Goal: Transaction & Acquisition: Purchase product/service

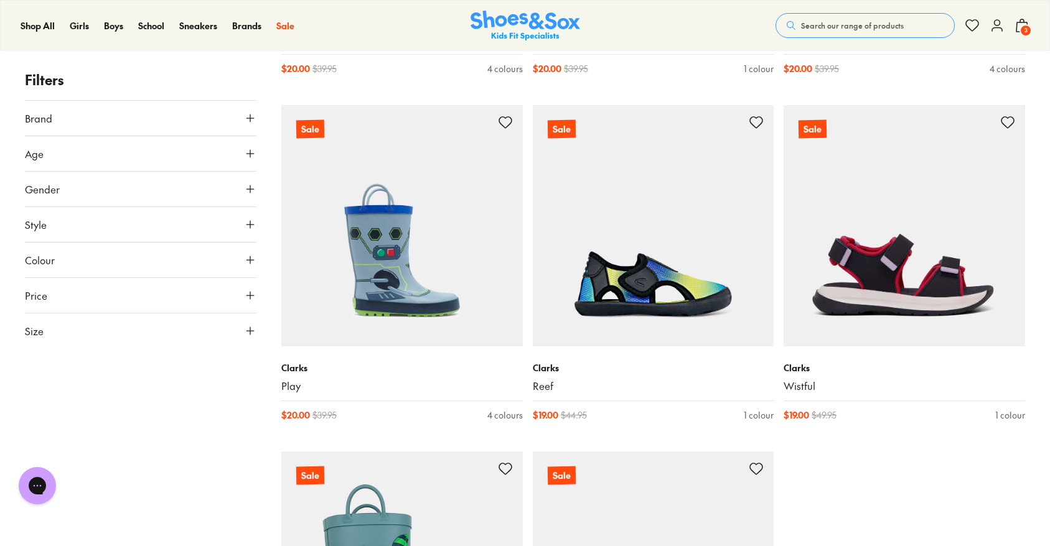
scroll to position [3264, 0]
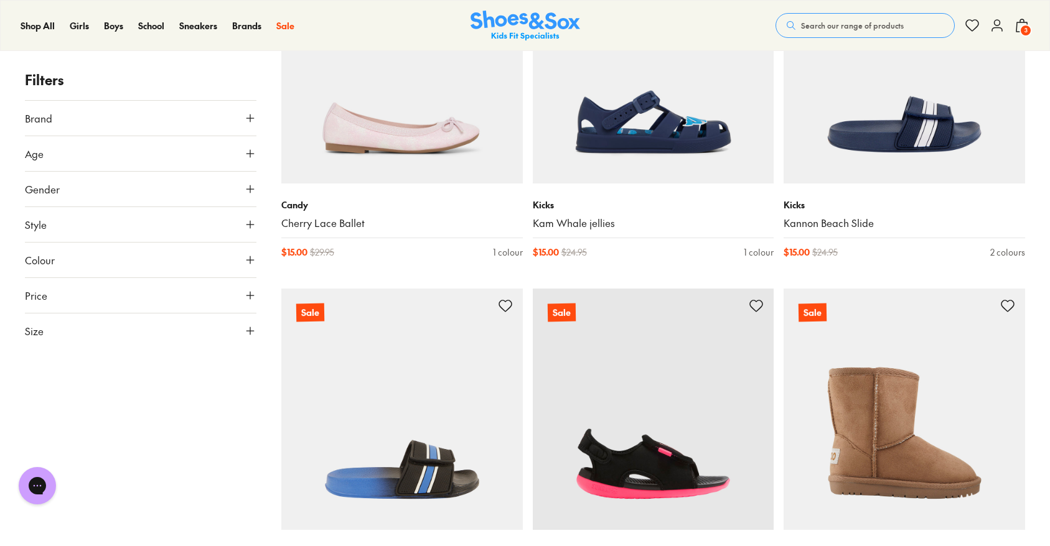
scroll to position [4752, 0]
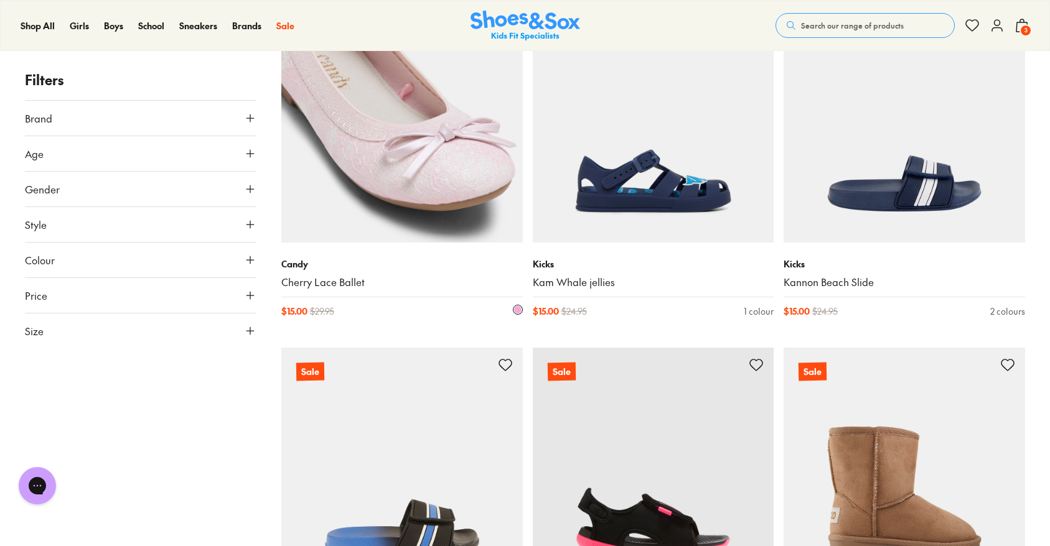
click at [417, 210] on img at bounding box center [401, 122] width 241 height 241
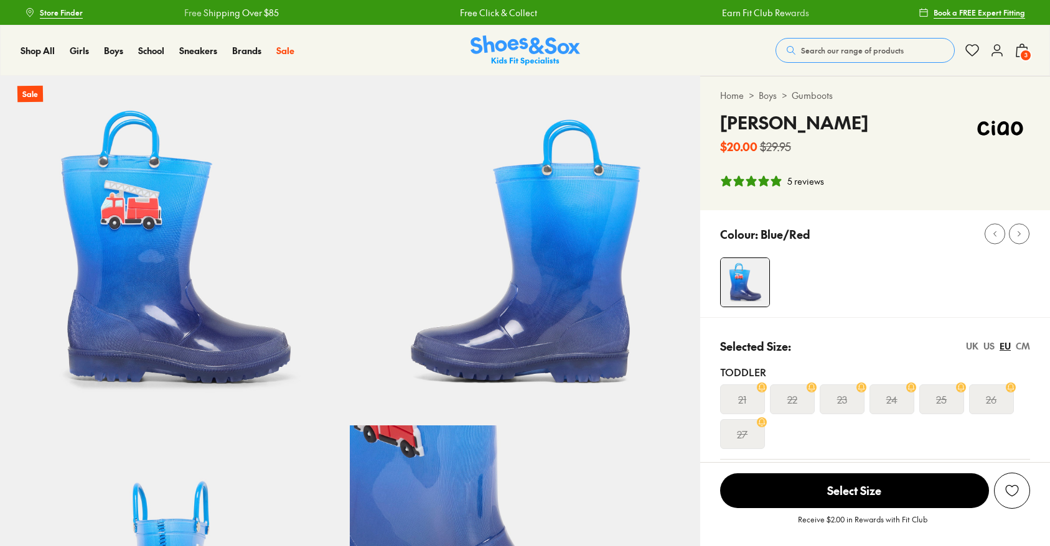
select select "*"
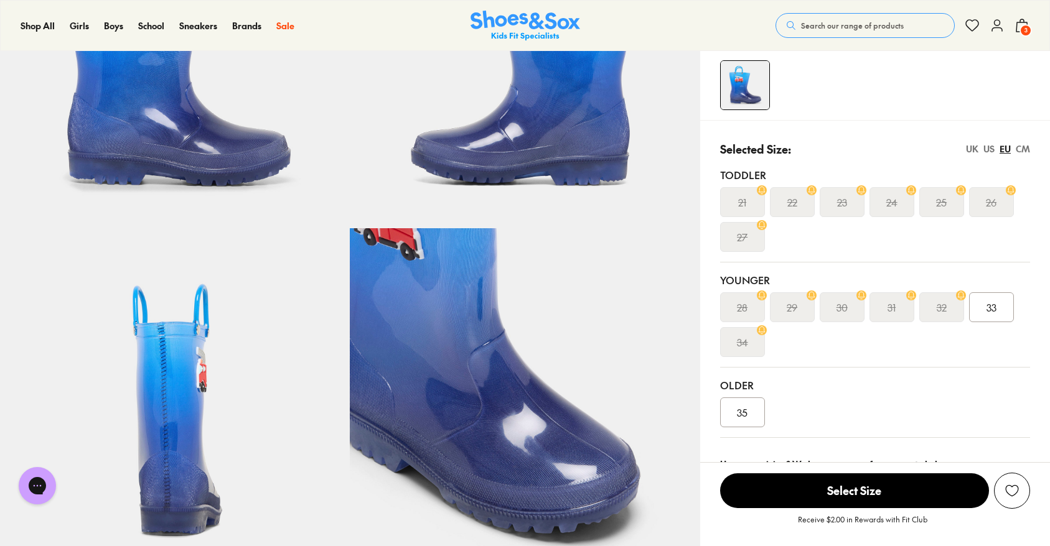
scroll to position [198, 0]
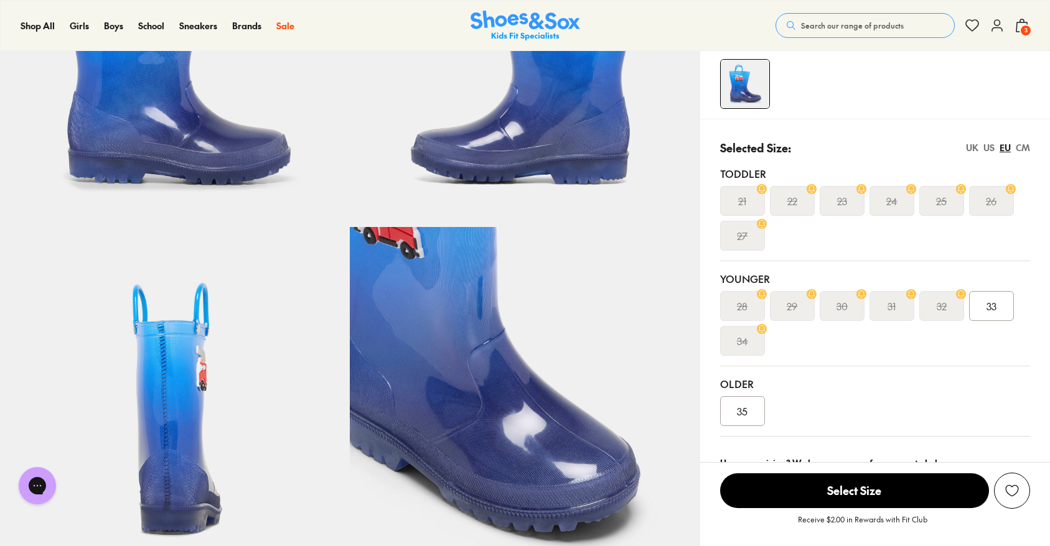
click at [993, 310] on span "33" at bounding box center [991, 306] width 10 height 15
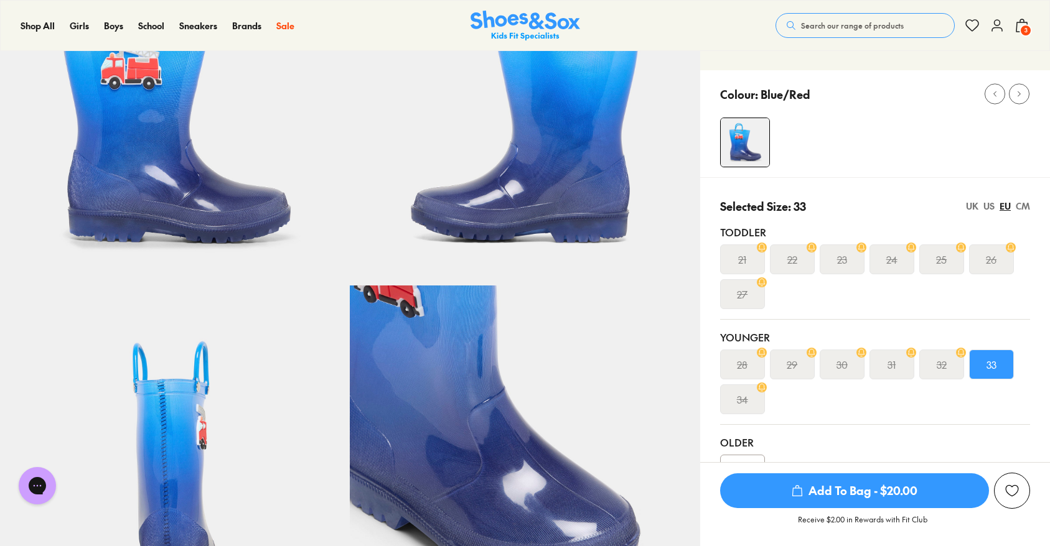
scroll to position [141, 0]
click at [990, 207] on div "US" at bounding box center [988, 205] width 11 height 13
click at [1000, 206] on div "EU" at bounding box center [1004, 205] width 11 height 13
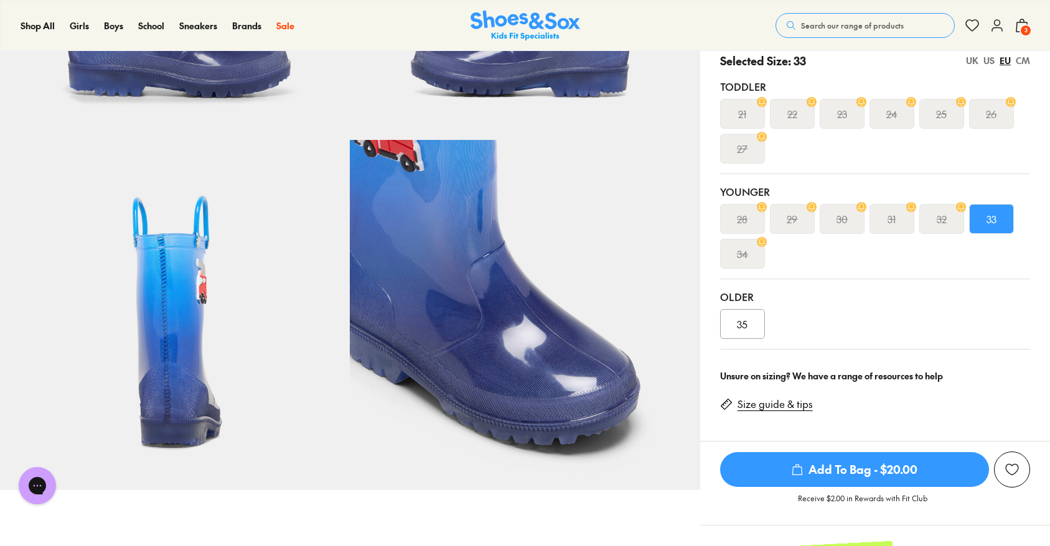
scroll to position [0, 0]
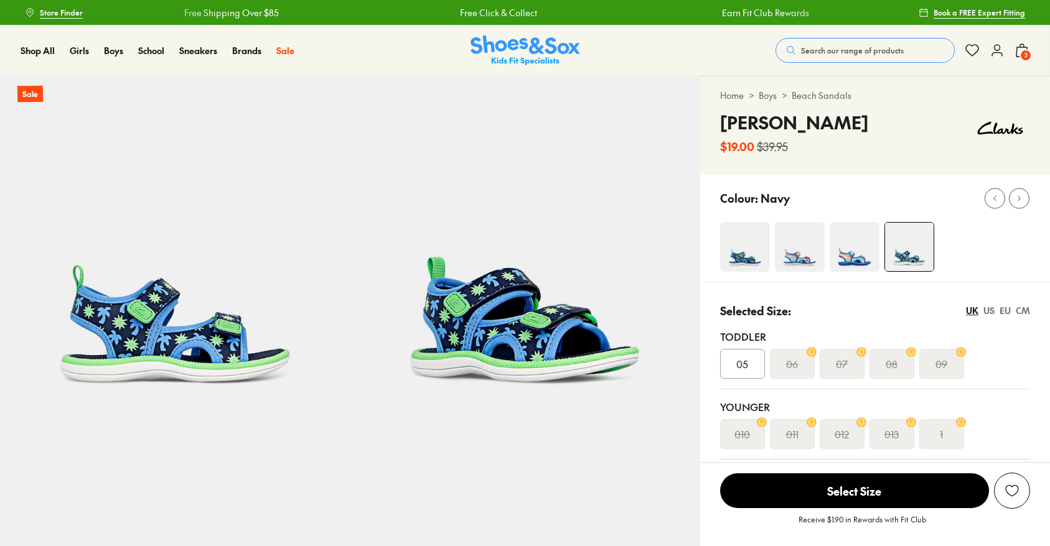
select select "*"
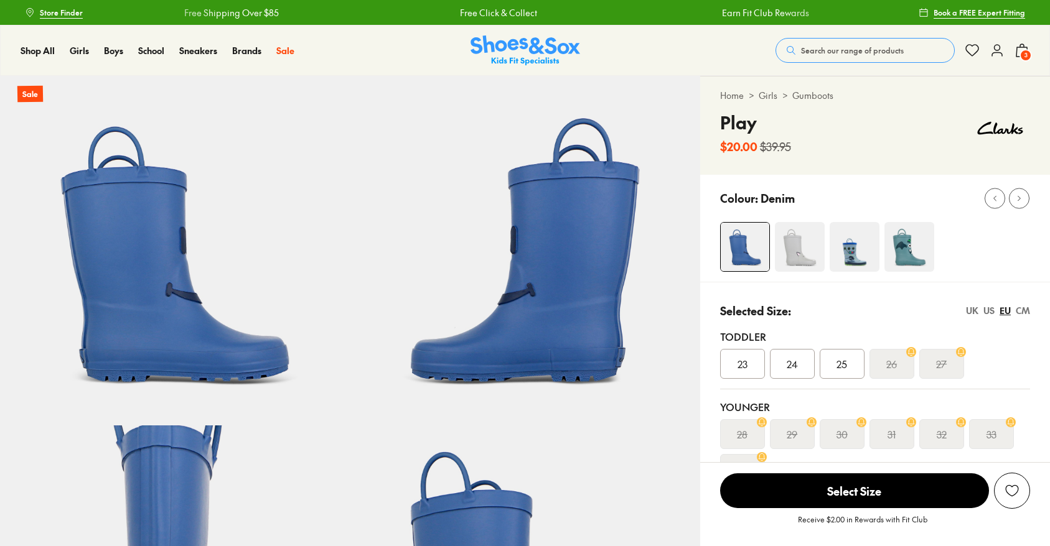
select select "*"
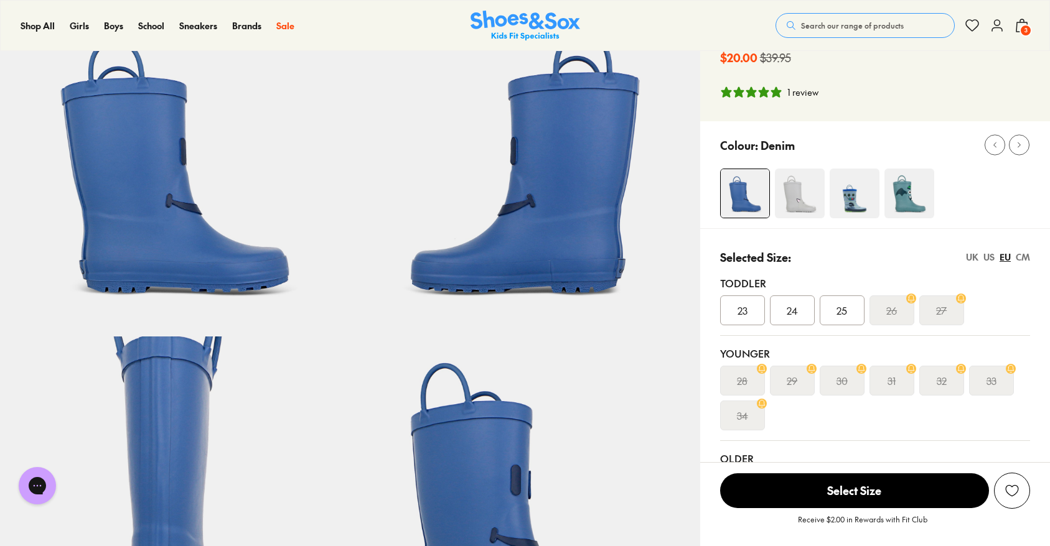
scroll to position [78, 0]
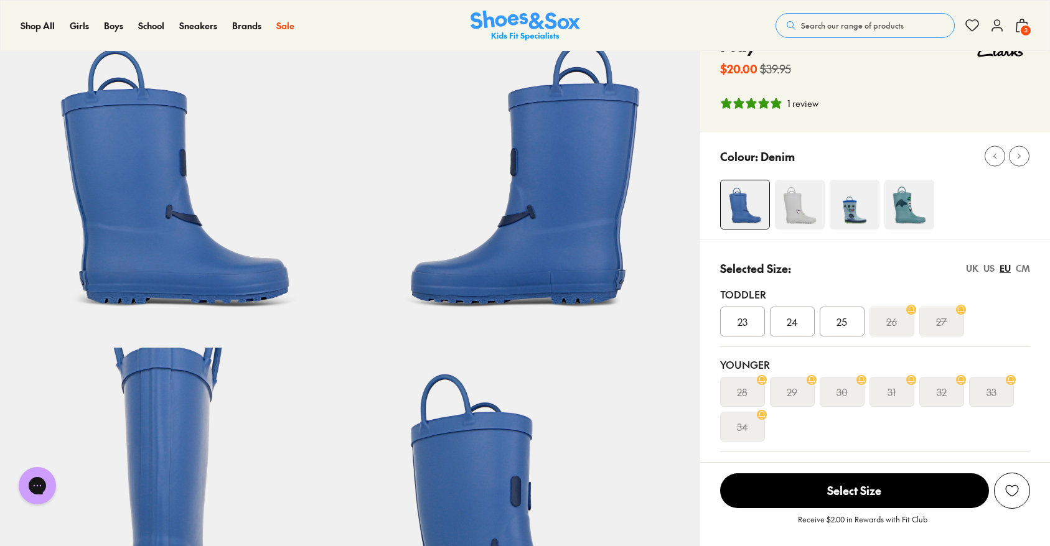
click at [858, 220] on img at bounding box center [854, 205] width 50 height 50
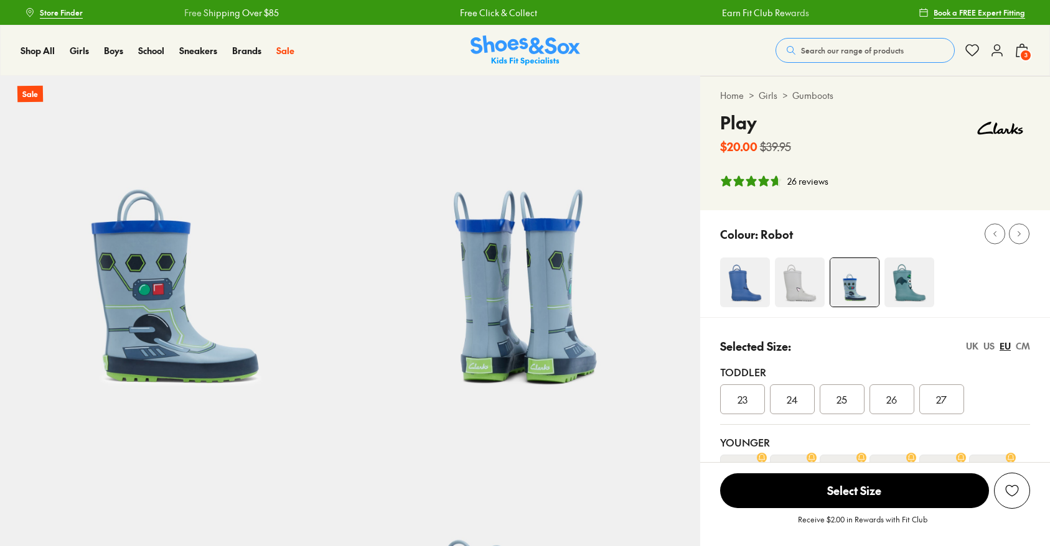
select select "*"
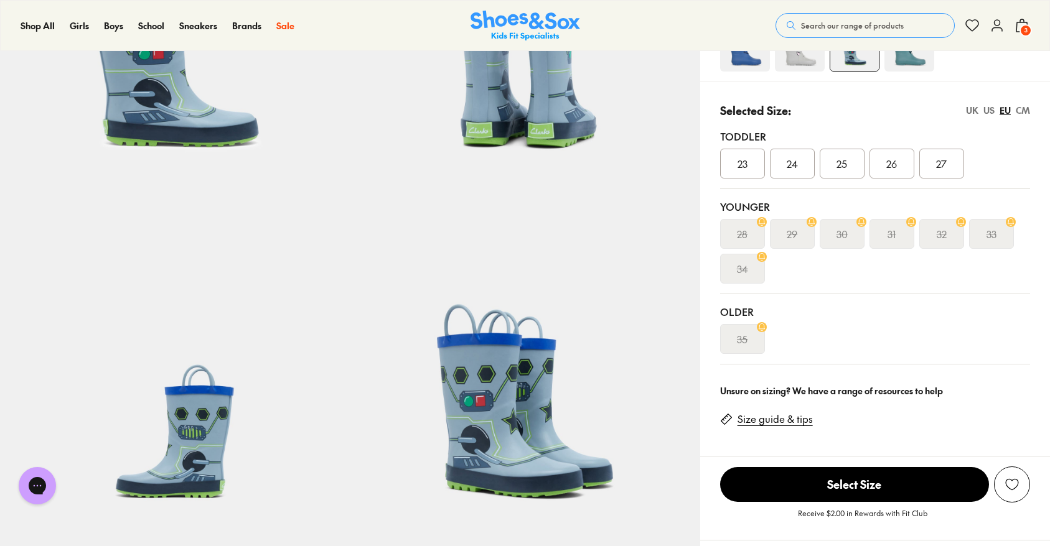
scroll to position [240, 0]
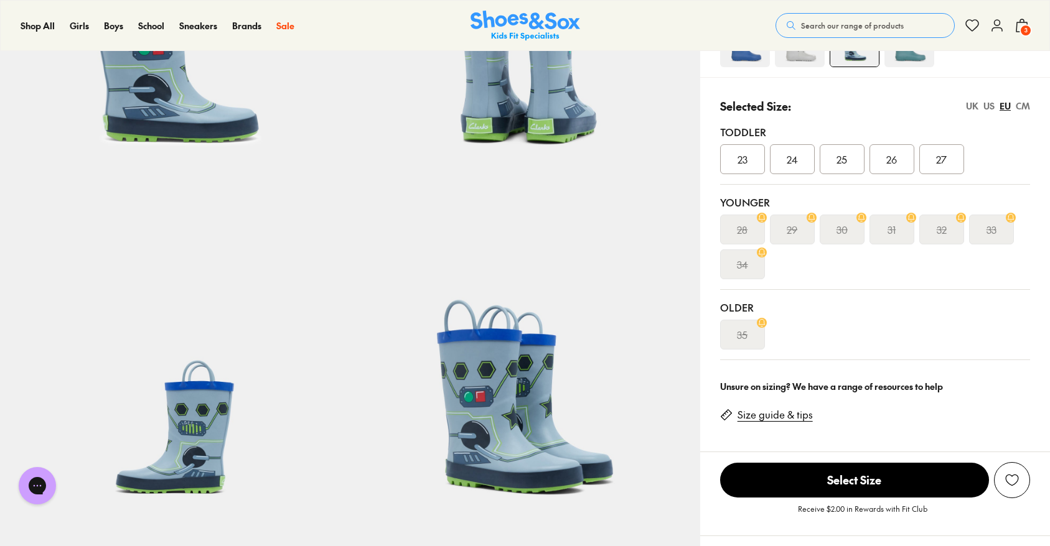
click at [974, 109] on div "UK" at bounding box center [972, 106] width 12 height 13
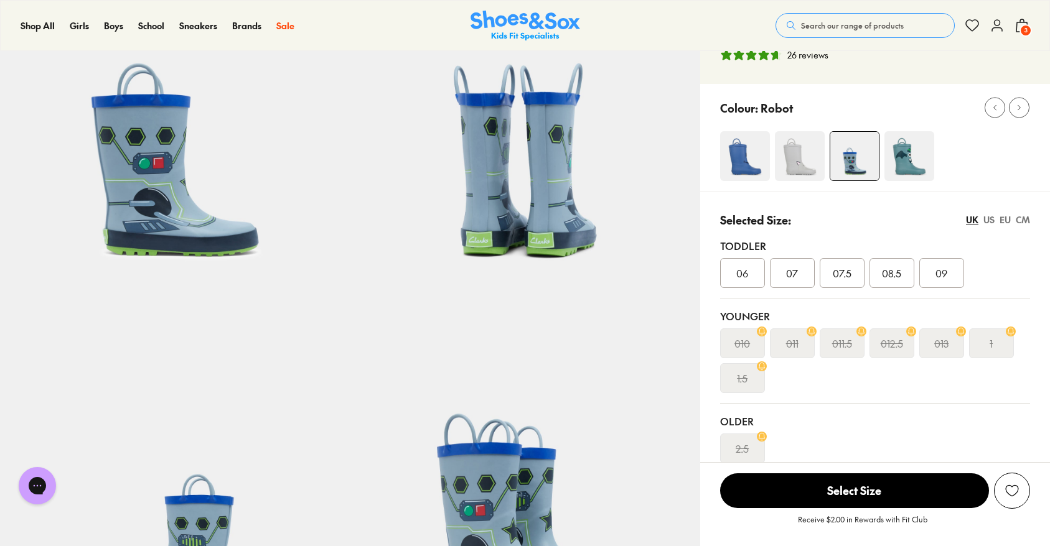
scroll to position [127, 0]
click at [903, 165] on img at bounding box center [909, 156] width 50 height 50
click at [907, 143] on img at bounding box center [909, 156] width 50 height 50
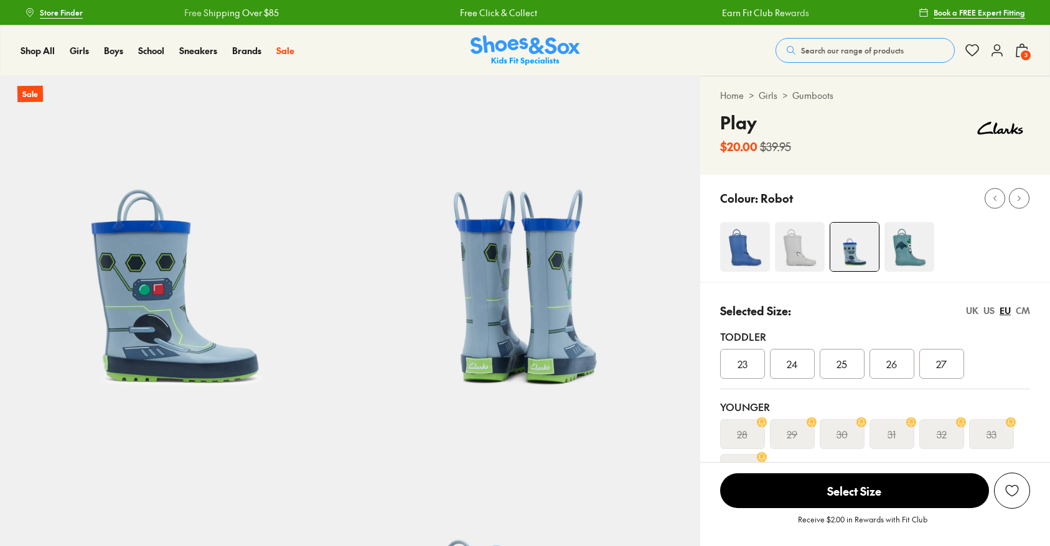
select select "*"
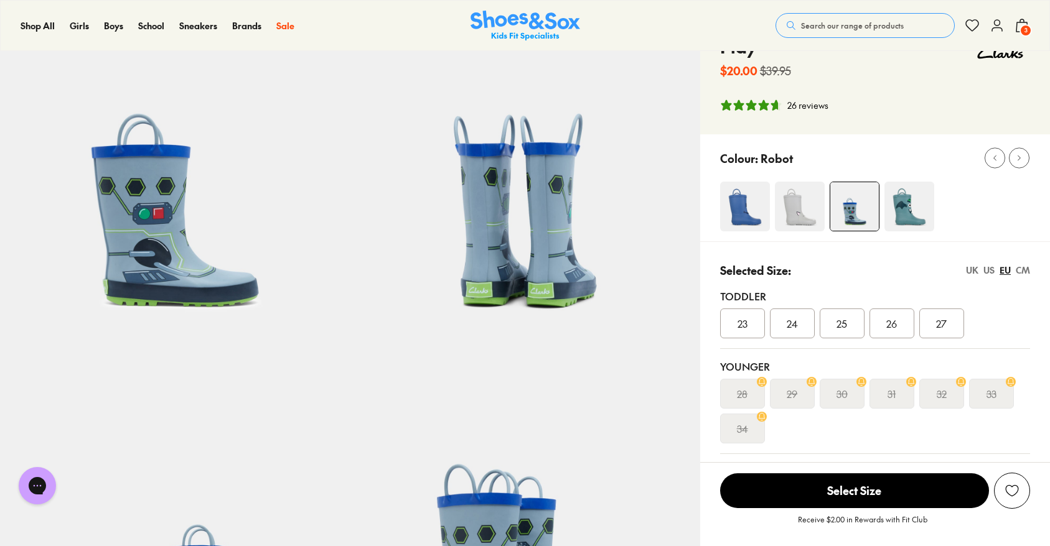
click at [991, 271] on div "US" at bounding box center [988, 270] width 11 height 13
click at [903, 214] on img at bounding box center [909, 207] width 50 height 50
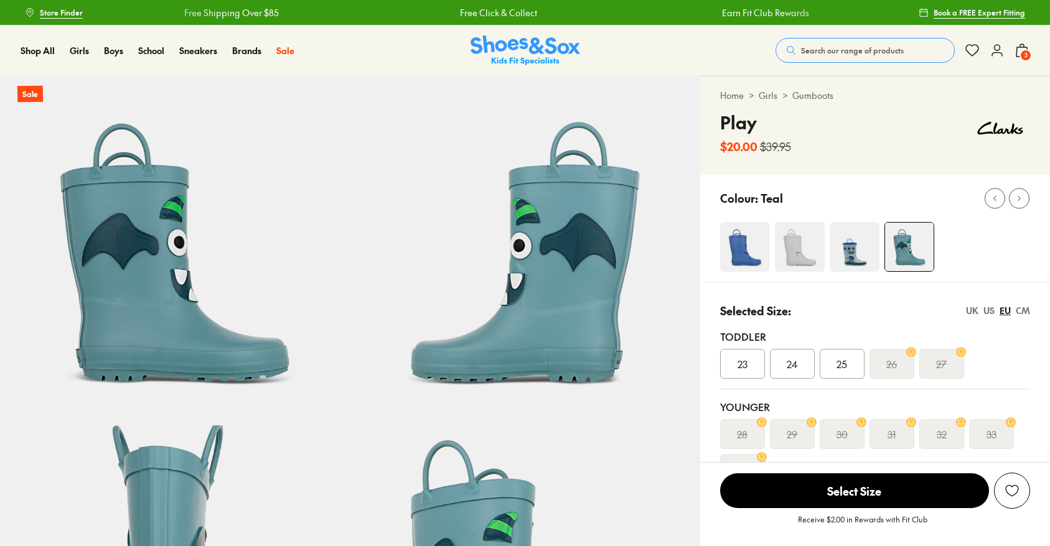
click at [795, 251] on img at bounding box center [800, 247] width 50 height 50
select select "*"
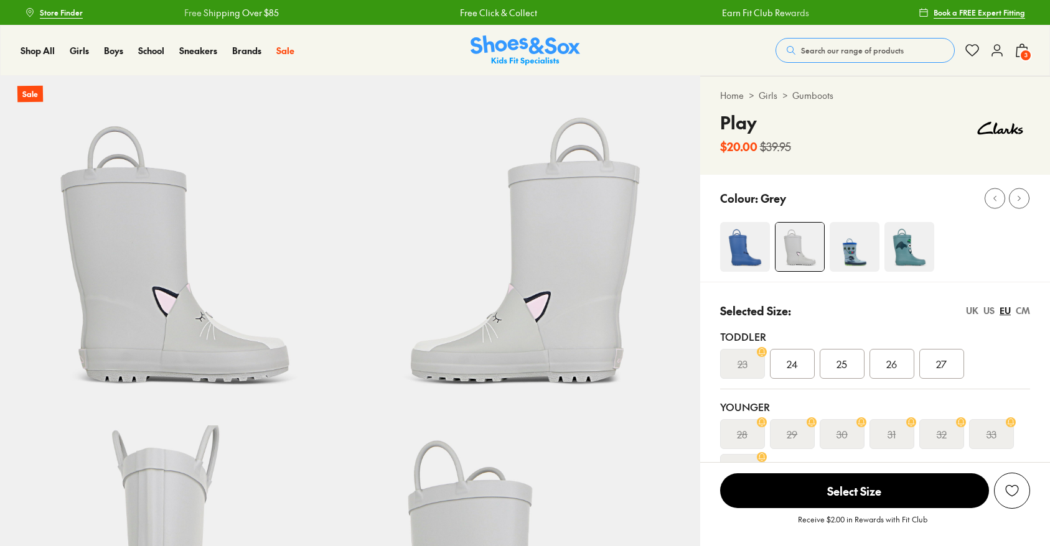
click at [751, 254] on img at bounding box center [745, 247] width 50 height 50
select select "*"
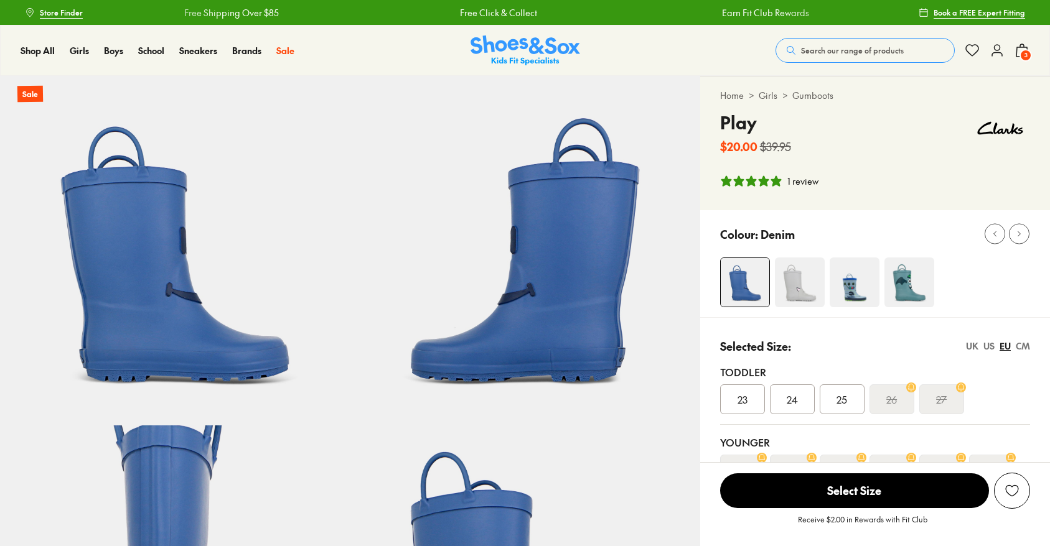
select select "*"
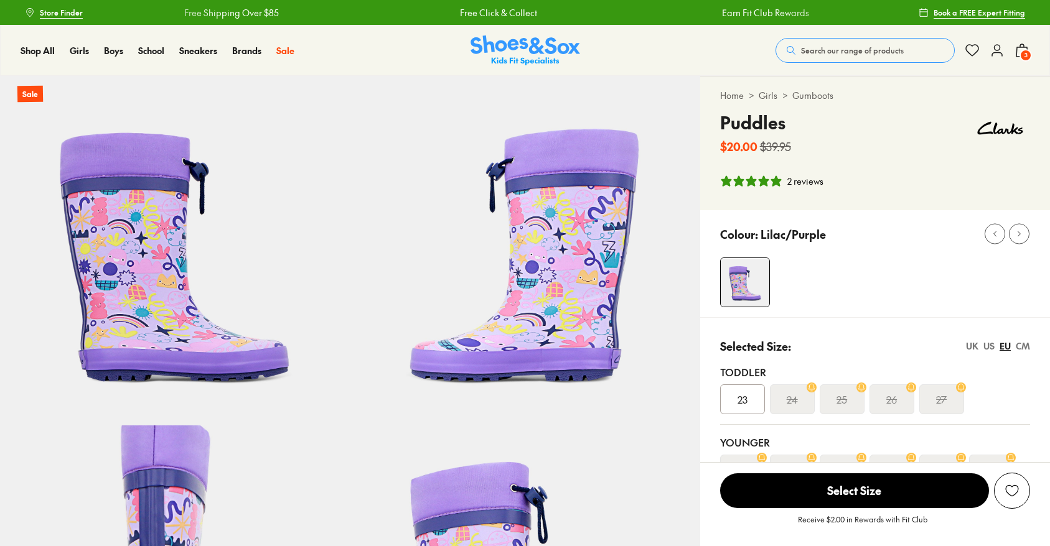
select select "*"
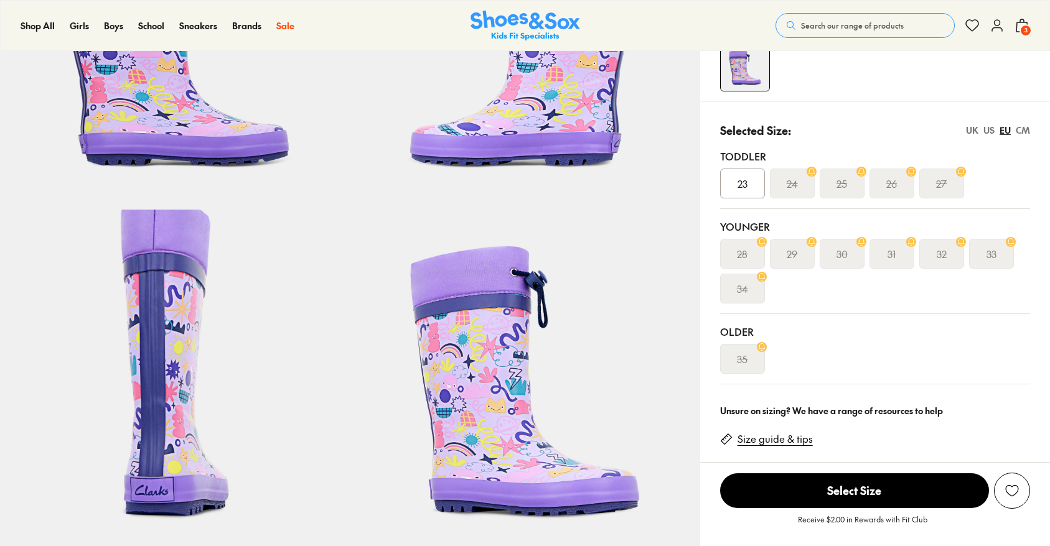
scroll to position [217, 0]
click at [979, 130] on div "UK US EU CM" at bounding box center [998, 129] width 64 height 13
click at [972, 129] on div "UK" at bounding box center [972, 129] width 12 height 13
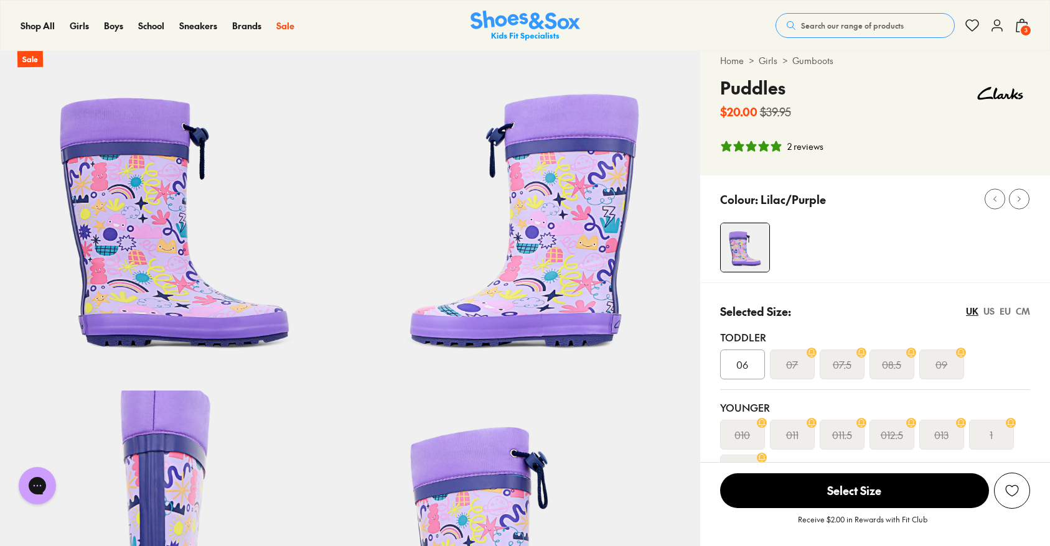
scroll to position [25, 0]
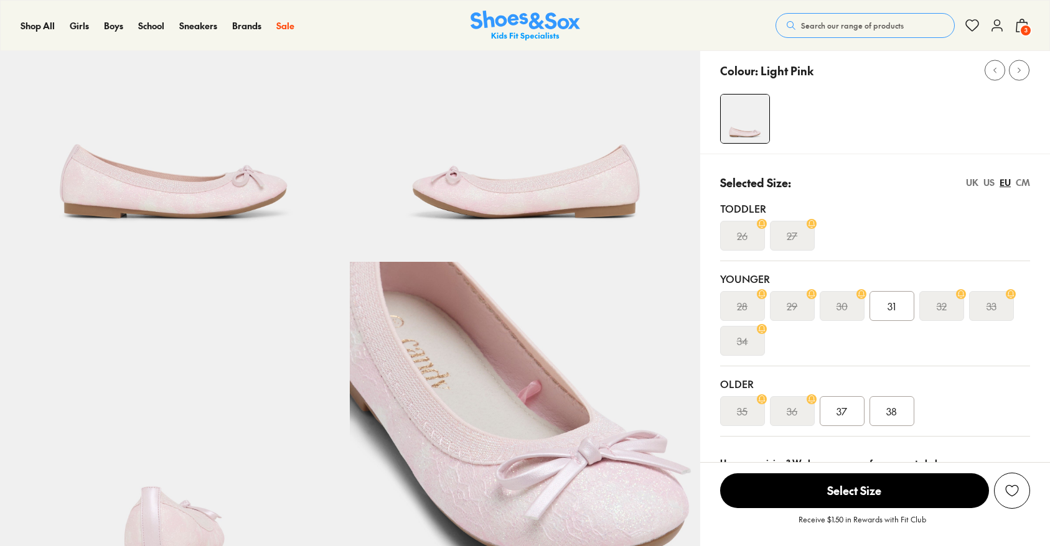
select select "*"
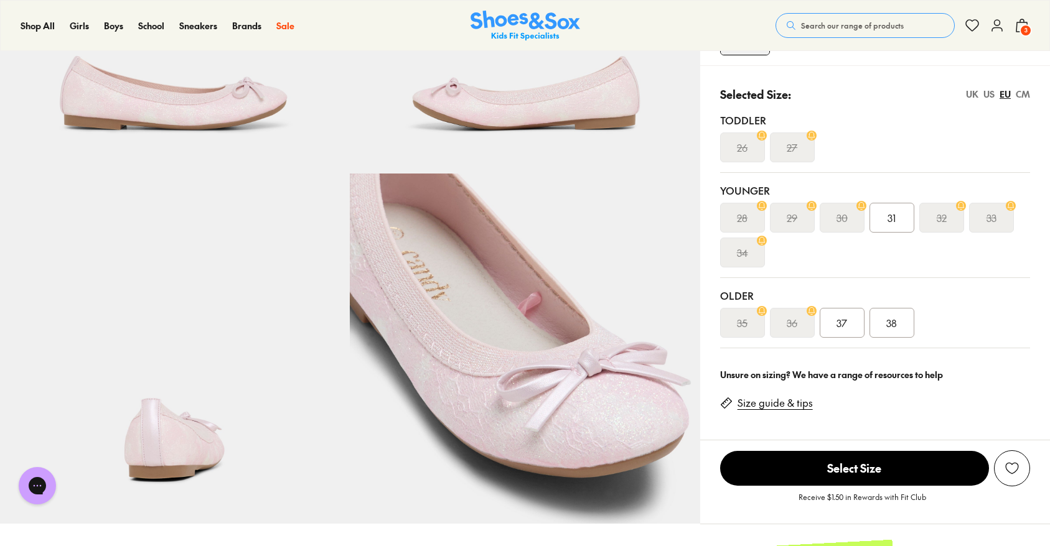
click at [977, 90] on div "UK" at bounding box center [972, 94] width 12 height 13
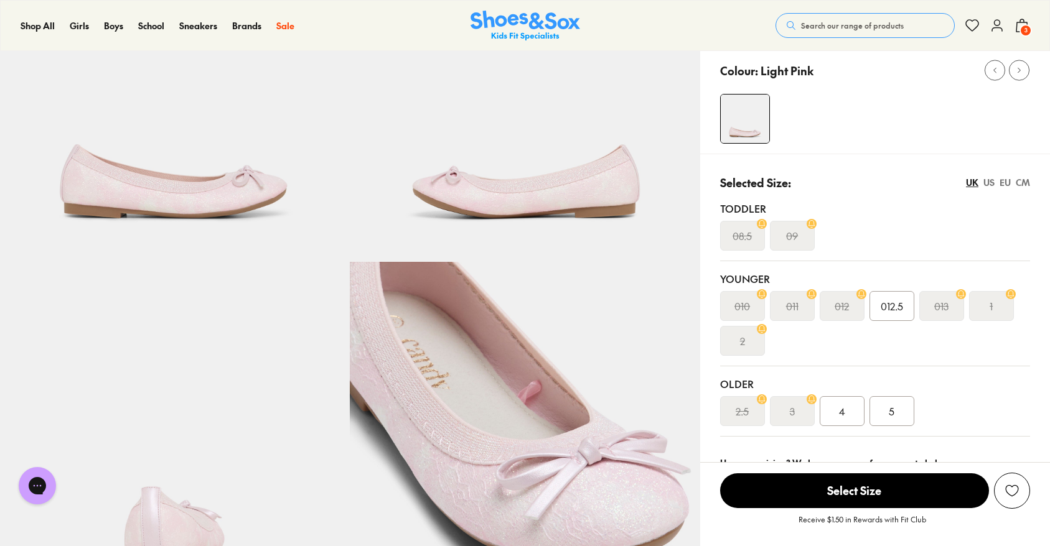
scroll to position [165, 0]
click at [1006, 179] on div "EU" at bounding box center [1004, 181] width 11 height 13
click at [991, 179] on div "US" at bounding box center [988, 181] width 11 height 13
click at [974, 182] on div "UK" at bounding box center [972, 181] width 12 height 13
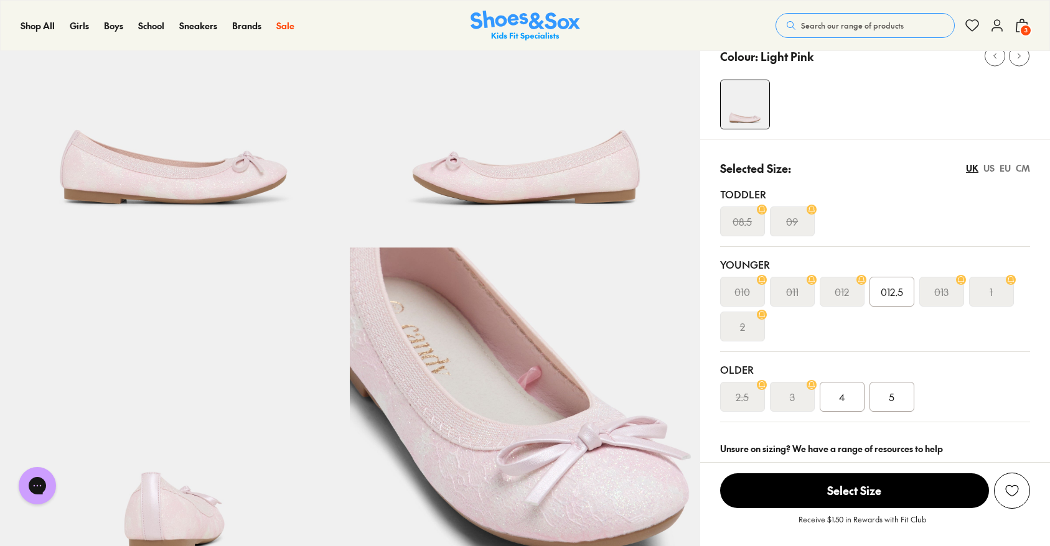
scroll to position [177, 0]
click at [974, 169] on div "UK" at bounding box center [972, 168] width 12 height 13
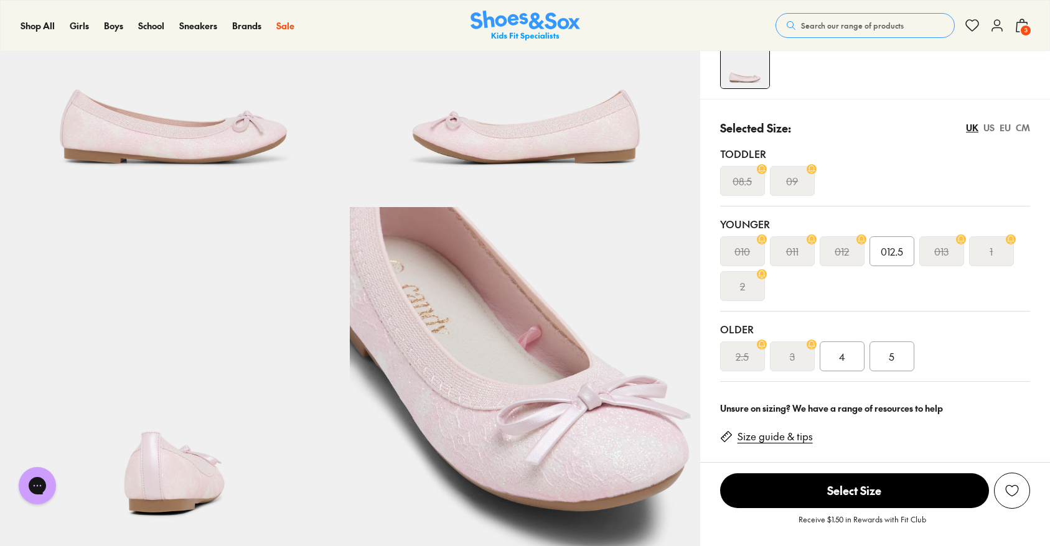
scroll to position [207, 0]
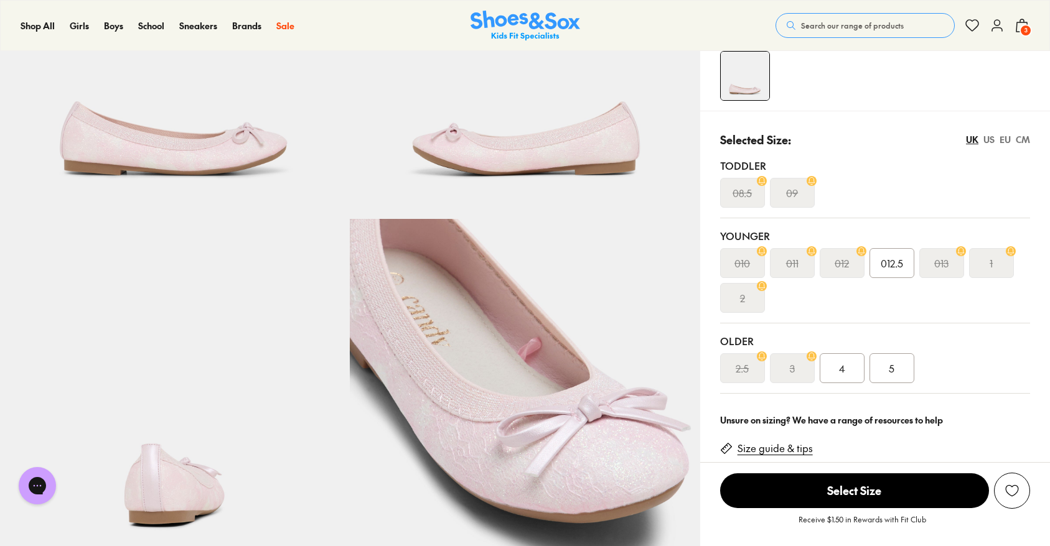
click at [894, 268] on span "012.5" at bounding box center [891, 263] width 22 height 15
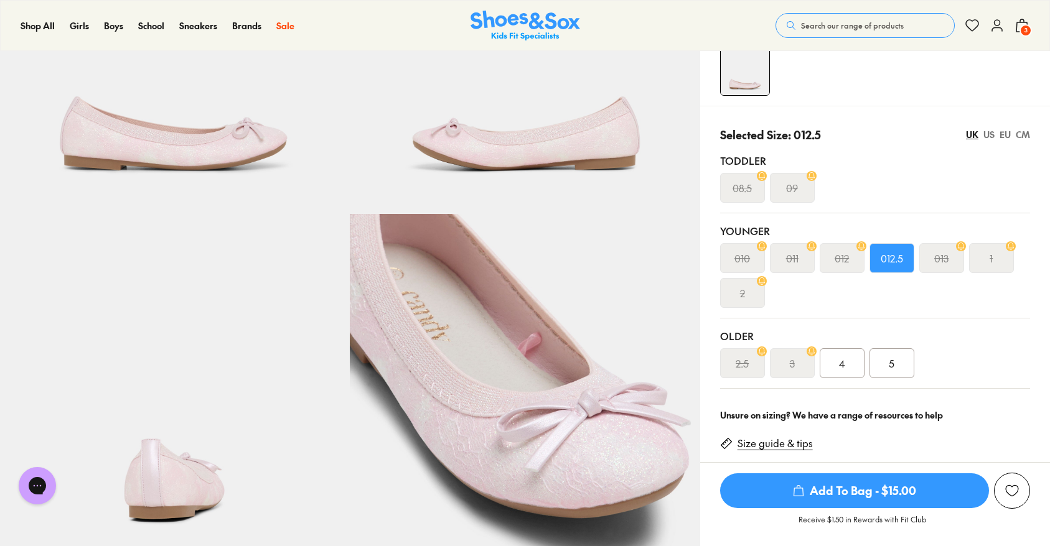
scroll to position [213, 0]
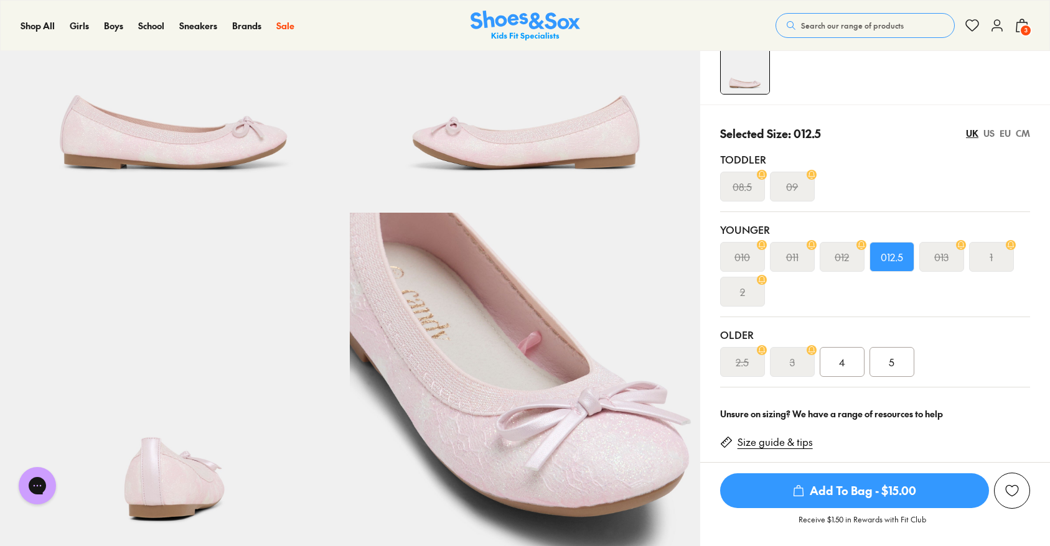
click at [989, 133] on div "US" at bounding box center [988, 133] width 11 height 13
click at [1023, 133] on div "CM" at bounding box center [1022, 133] width 14 height 13
click at [887, 261] on span "19.7" at bounding box center [891, 256] width 16 height 15
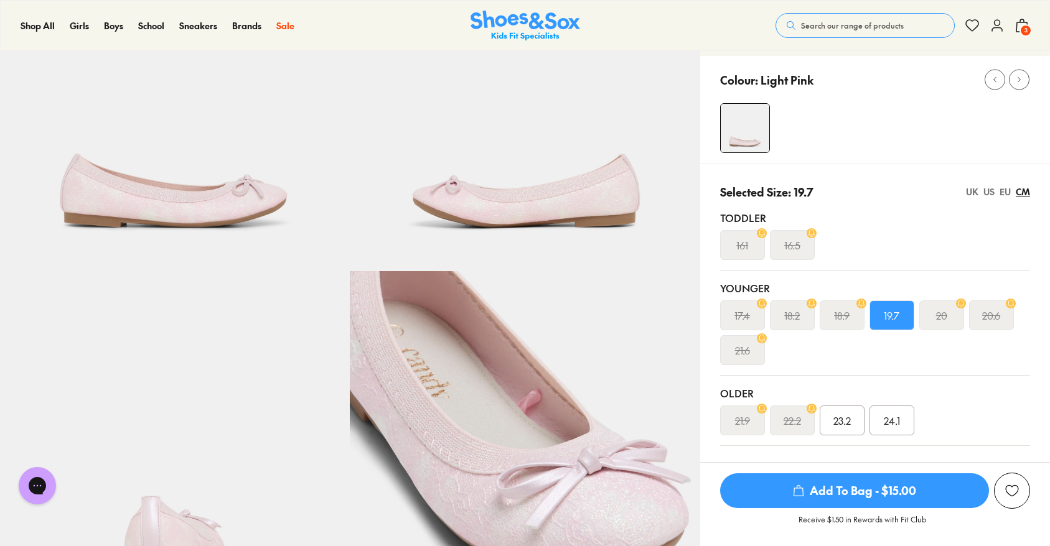
scroll to position [258, 0]
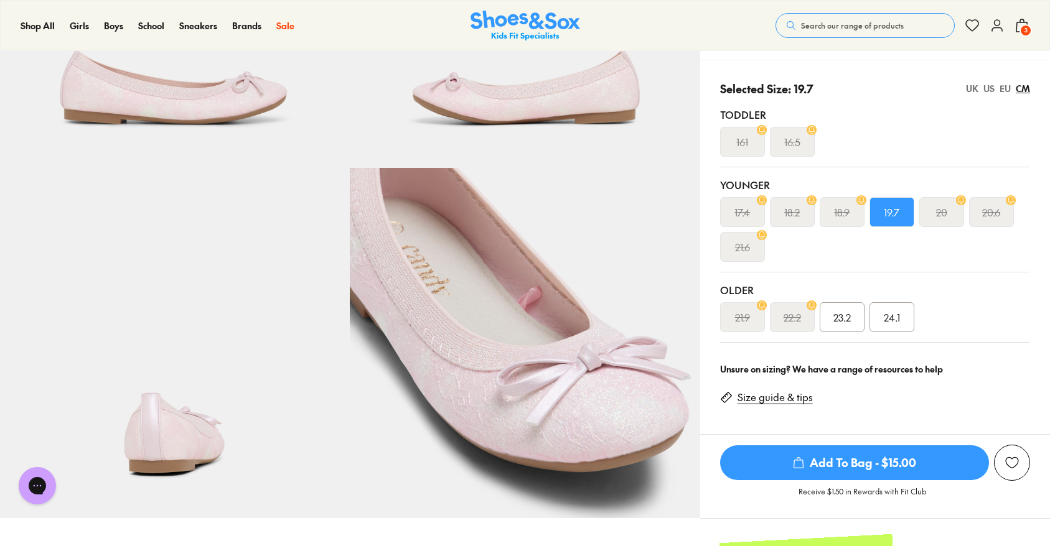
click at [848, 459] on span "Add To Bag - $15.00" at bounding box center [854, 462] width 269 height 35
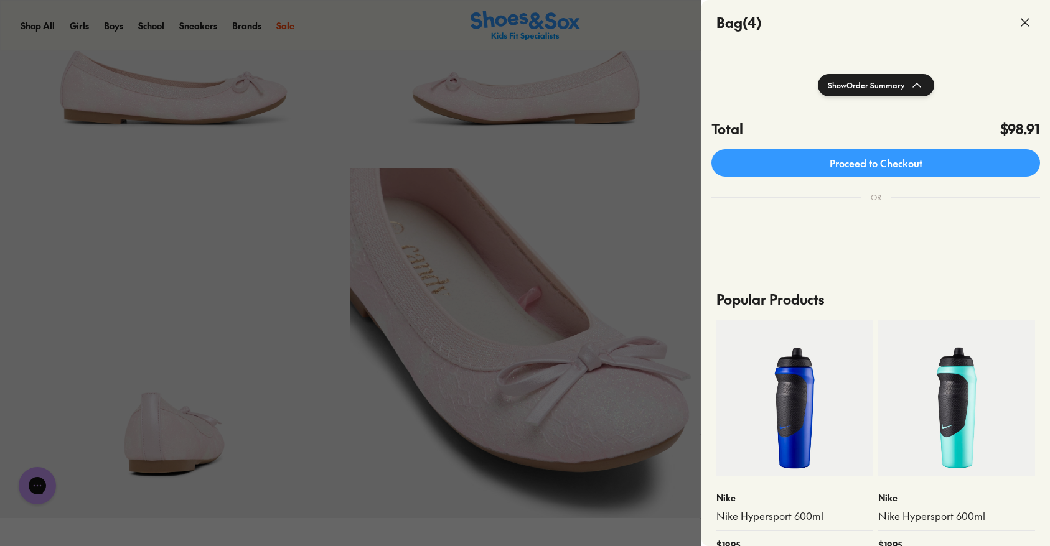
scroll to position [0, 0]
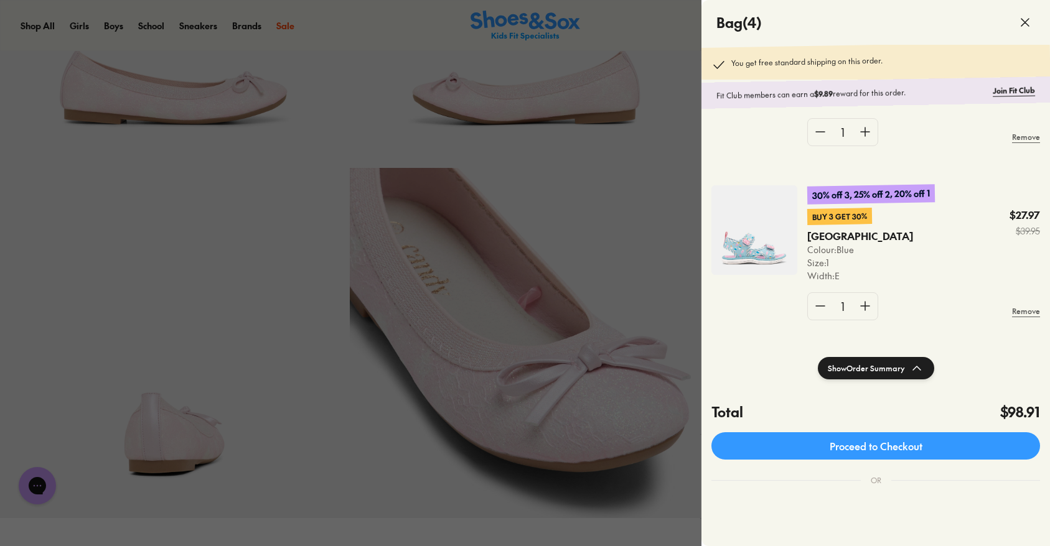
click at [1024, 17] on icon at bounding box center [1024, 22] width 15 height 15
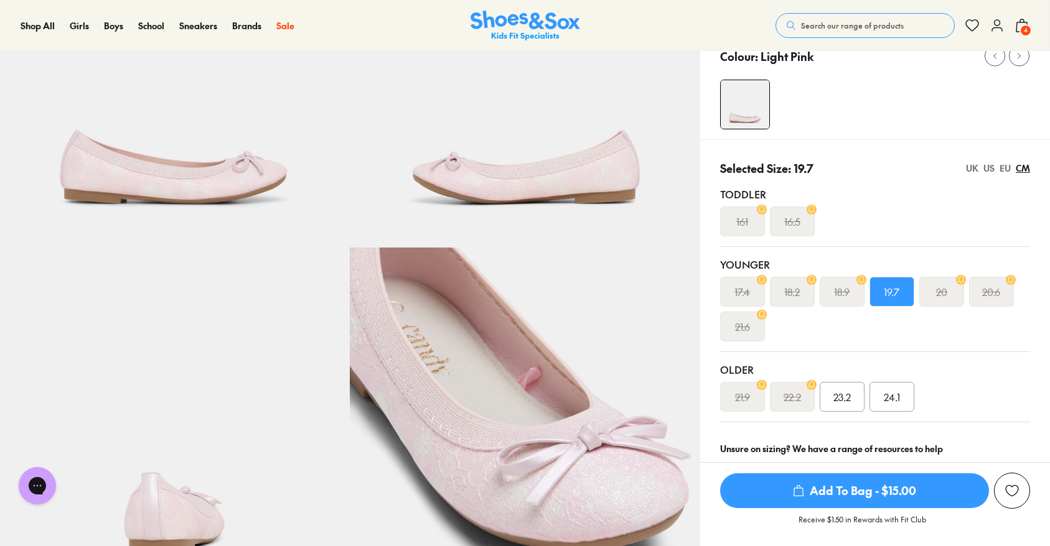
scroll to position [190, 0]
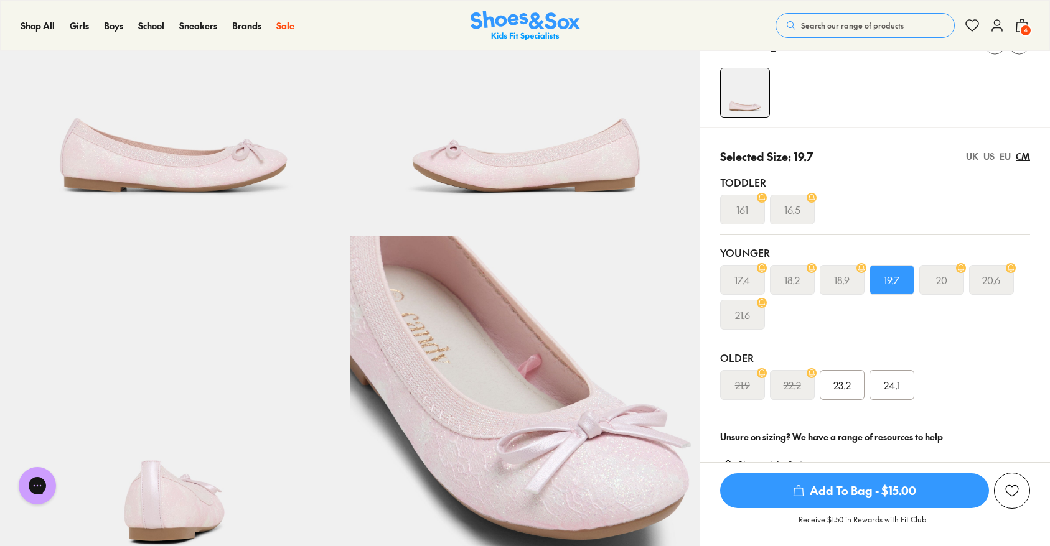
click at [976, 152] on div "UK" at bounding box center [972, 156] width 12 height 13
click at [990, 156] on div "US" at bounding box center [988, 156] width 11 height 13
click at [1012, 157] on div "UK US EU CM" at bounding box center [998, 156] width 64 height 13
click at [1010, 157] on div "EU" at bounding box center [1004, 156] width 11 height 13
click at [1036, 162] on div "Selected Size: 31 UK US EU CM Toddler 26 27 Younger 28 29 30 31 32 33 34 Older …" at bounding box center [875, 274] width 350 height 293
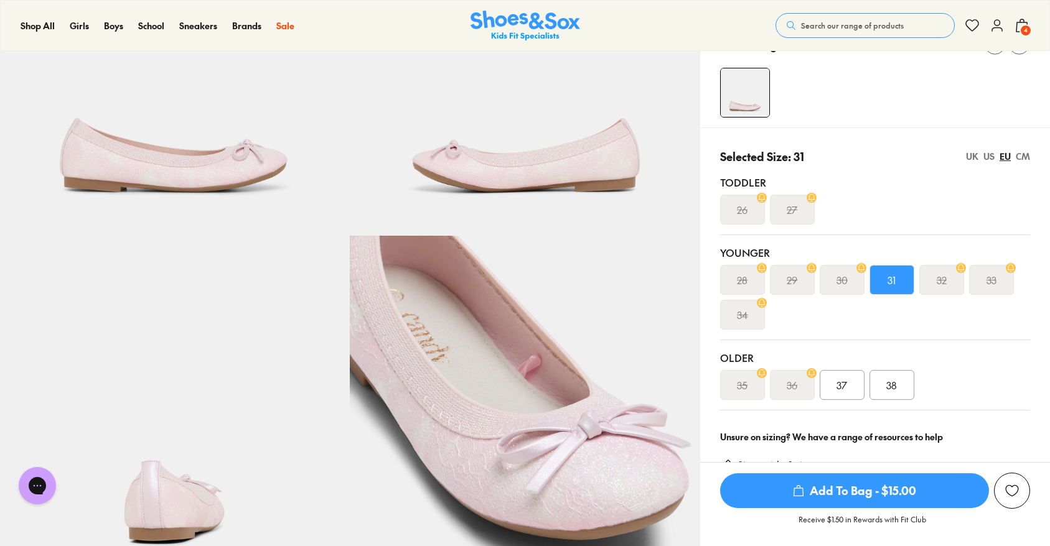
click at [1027, 158] on div "CM" at bounding box center [1022, 156] width 14 height 13
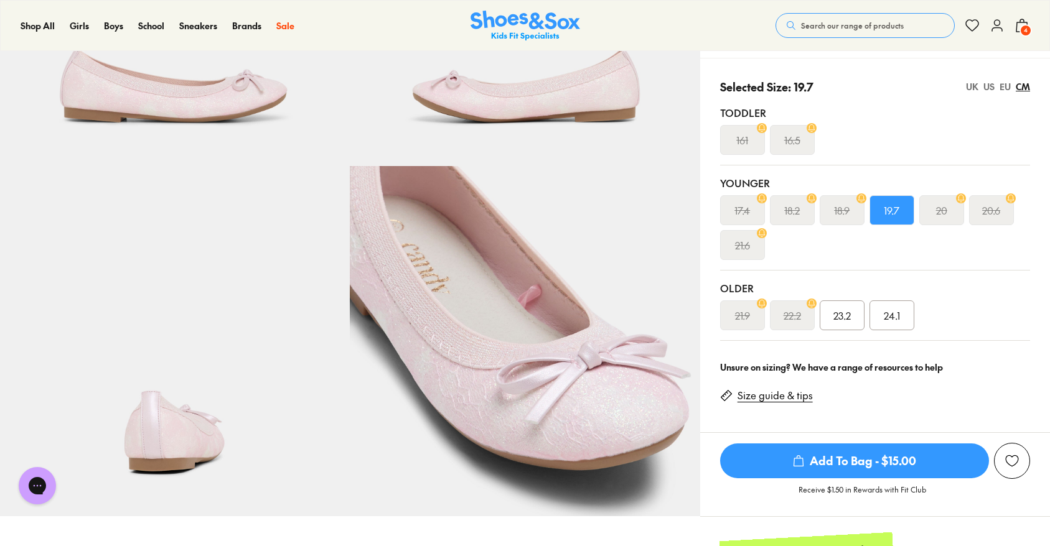
scroll to position [180, 0]
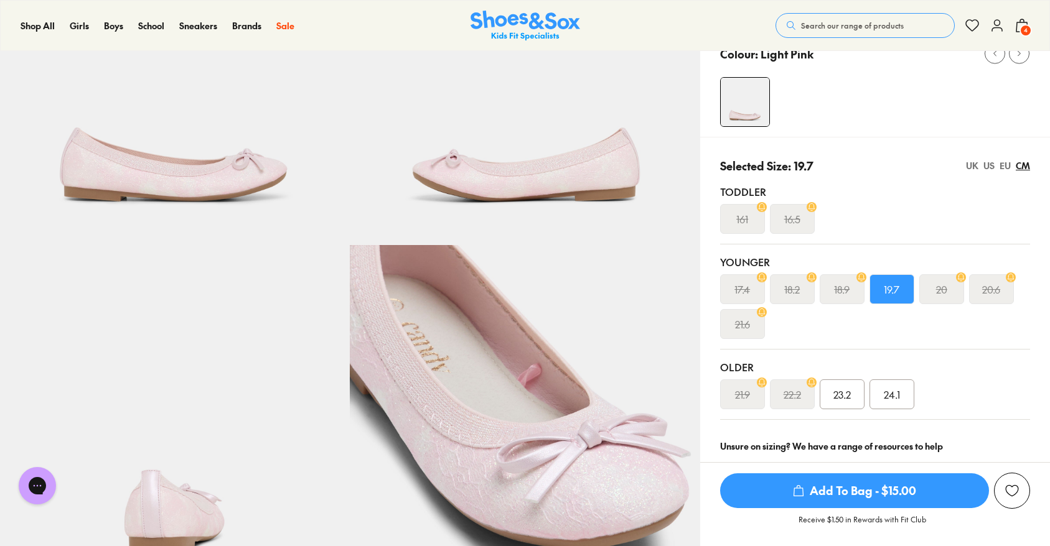
click at [974, 169] on div "UK" at bounding box center [972, 165] width 12 height 13
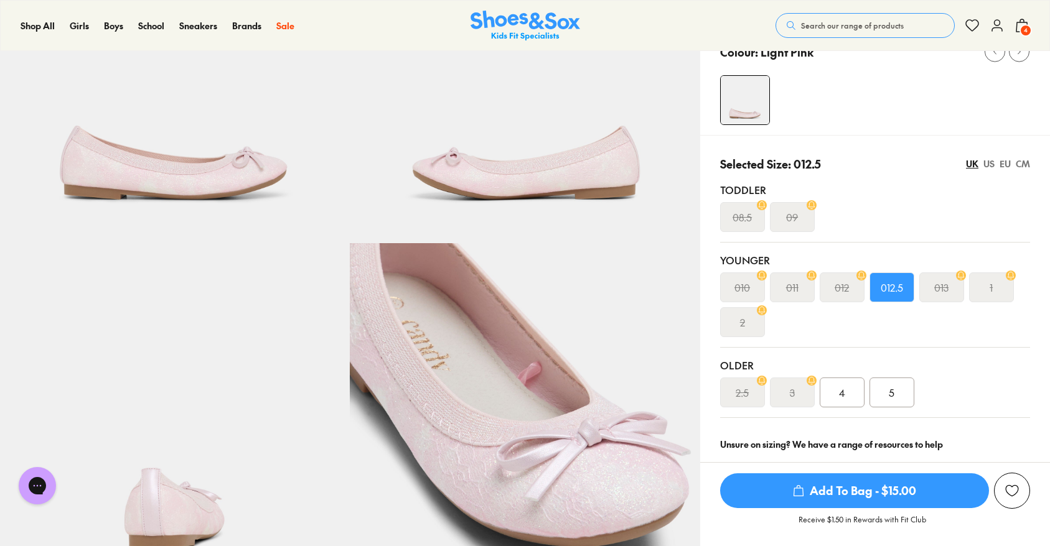
scroll to position [182, 0]
click at [988, 173] on div "Toddler 08.5 09" at bounding box center [875, 208] width 310 height 70
click at [989, 164] on div "US" at bounding box center [988, 164] width 11 height 13
click at [1006, 165] on div "EU" at bounding box center [1004, 164] width 11 height 13
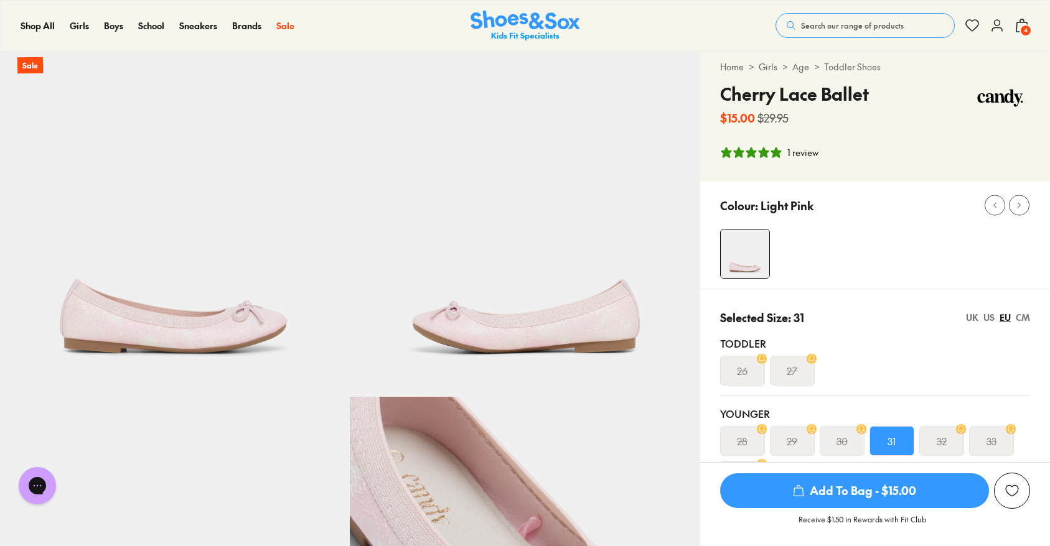
scroll to position [0, 0]
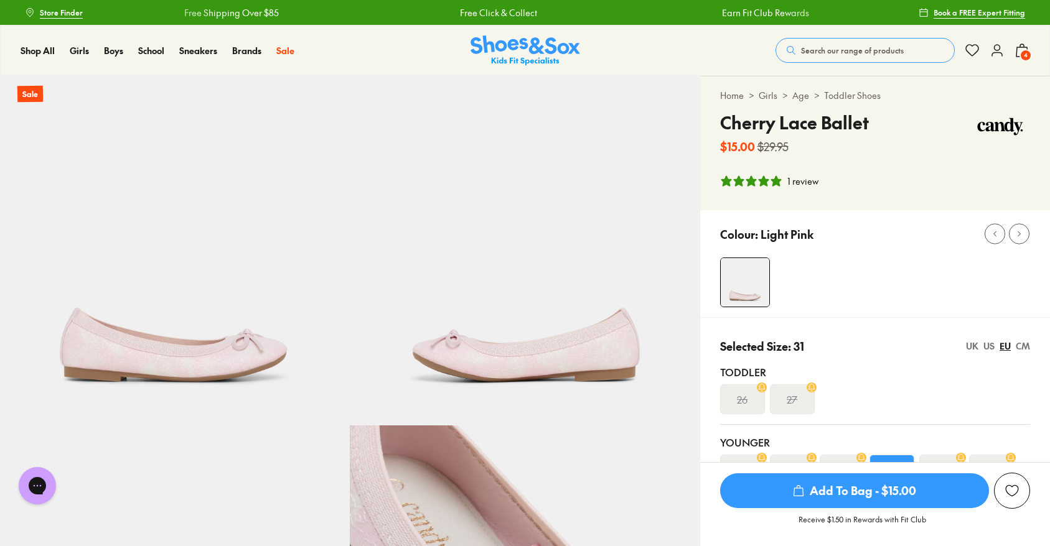
click at [1025, 57] on span "4" at bounding box center [1025, 55] width 12 height 12
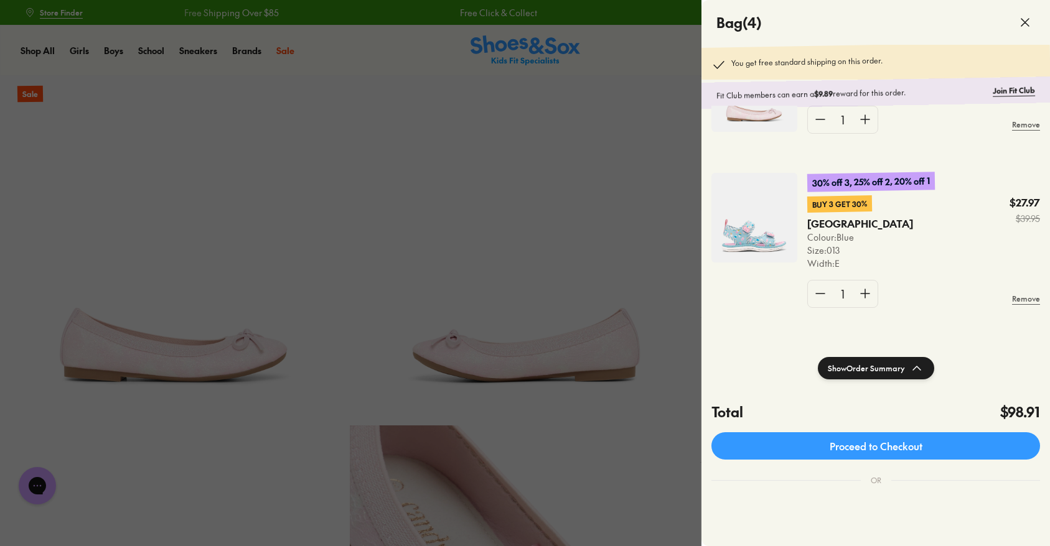
scroll to position [46, 0]
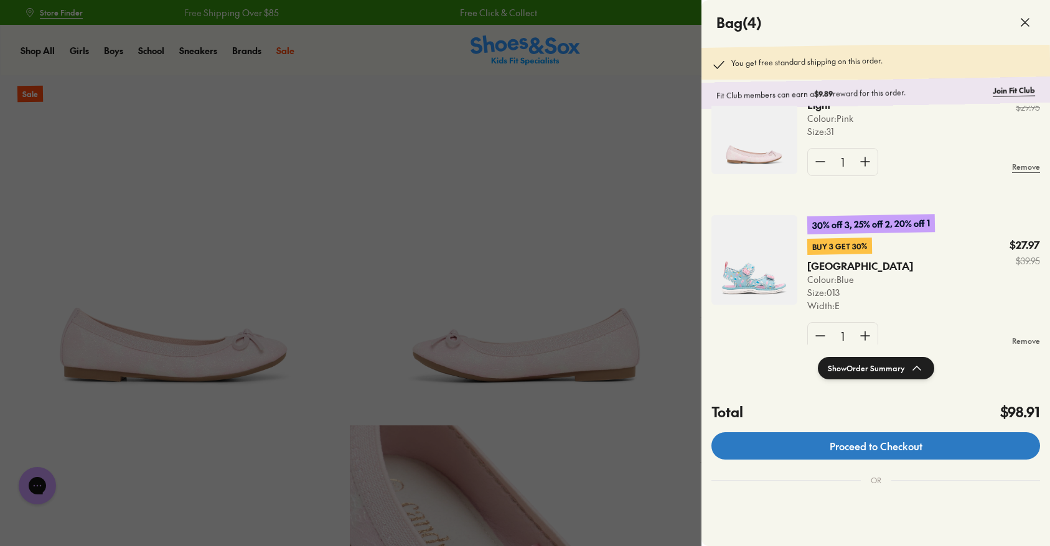
click at [860, 450] on link "Proceed to Checkout" at bounding box center [875, 445] width 328 height 27
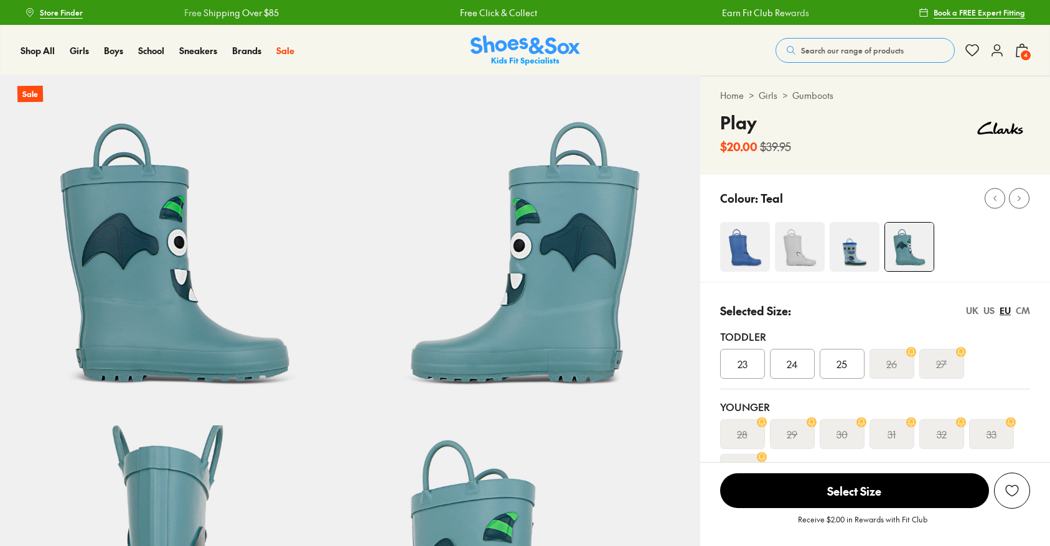
select select "*"
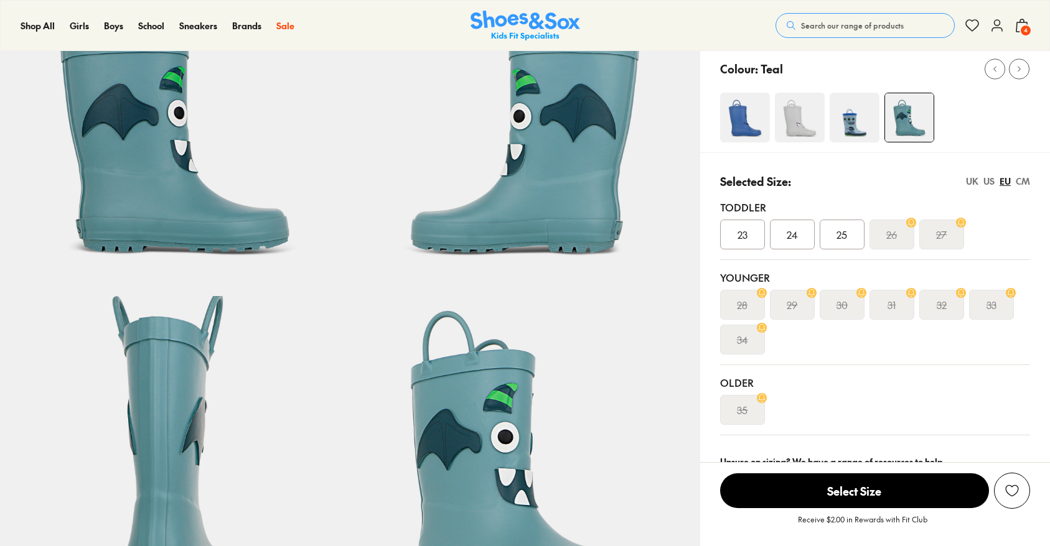
scroll to position [131, 0]
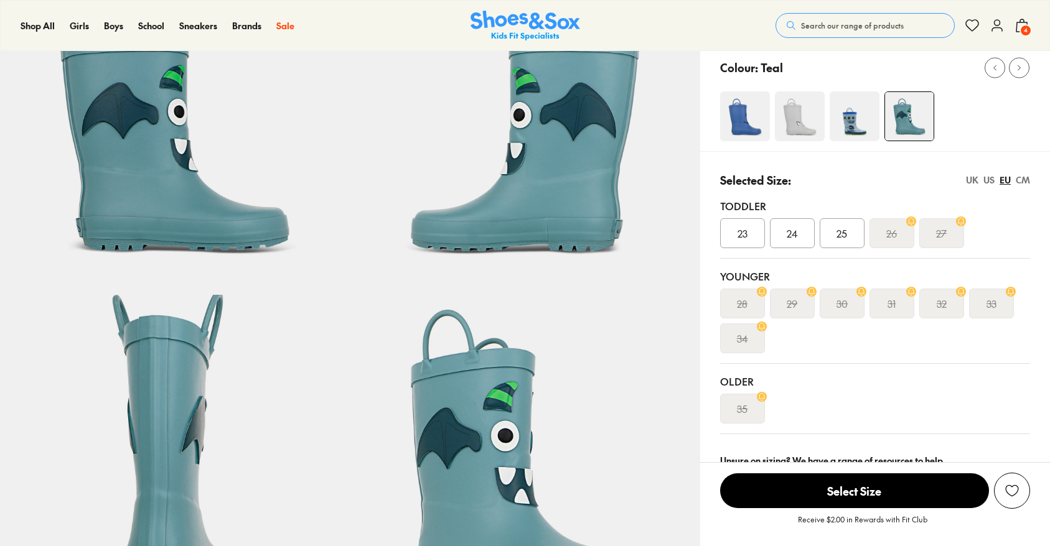
click at [961, 182] on div "Selected Size: [GEOGRAPHIC_DATA] [GEOGRAPHIC_DATA] [GEOGRAPHIC_DATA] CM" at bounding box center [875, 180] width 310 height 17
click at [967, 182] on div "UK" at bounding box center [972, 180] width 12 height 13
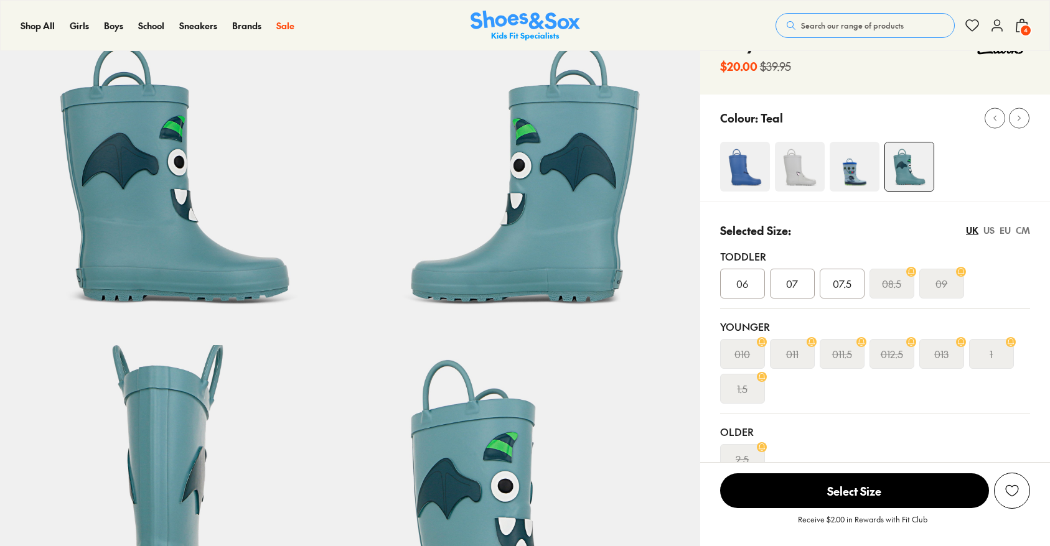
click at [735, 167] on img at bounding box center [745, 167] width 50 height 50
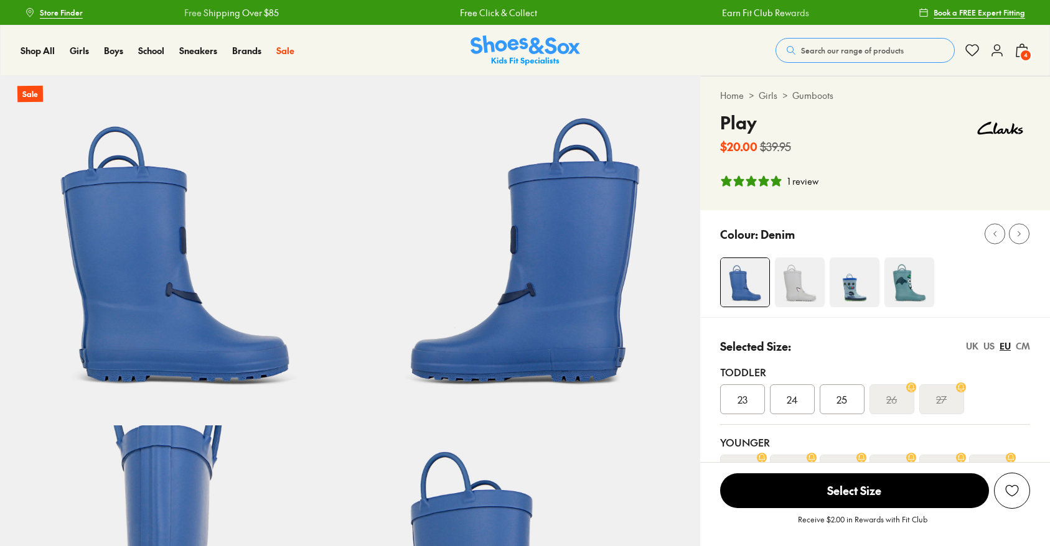
select select "*"
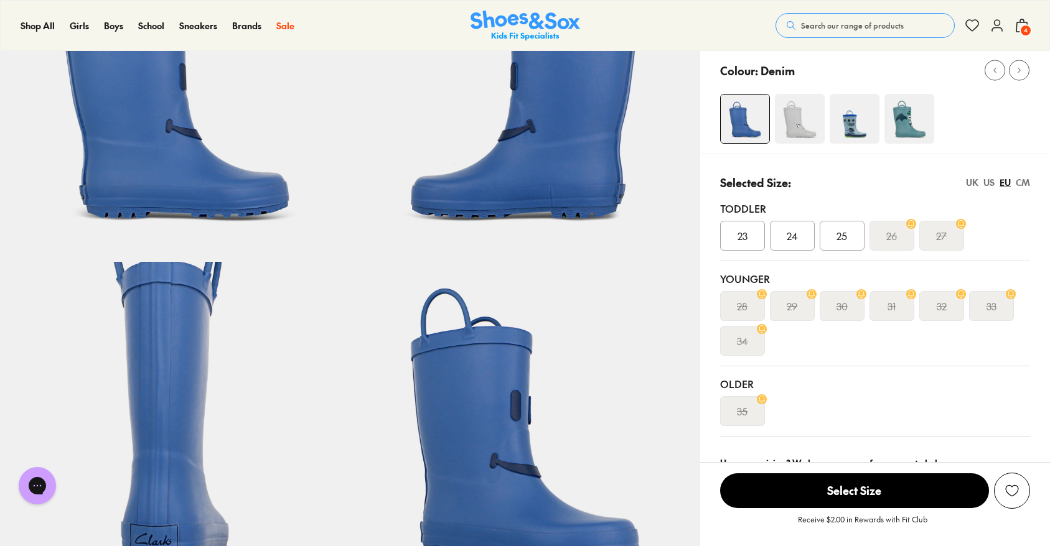
scroll to position [144, 0]
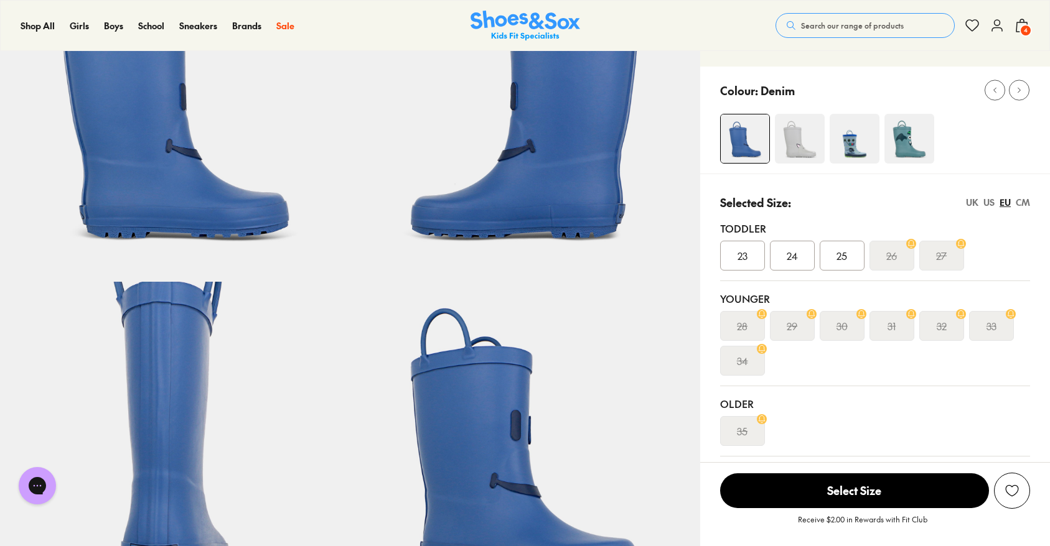
click at [1022, 202] on div "CM" at bounding box center [1022, 202] width 14 height 13
click at [974, 203] on div "UK" at bounding box center [972, 202] width 12 height 13
click at [988, 203] on div "US" at bounding box center [988, 202] width 11 height 13
click at [974, 205] on div "UK" at bounding box center [972, 202] width 12 height 13
click at [849, 136] on img at bounding box center [854, 139] width 50 height 50
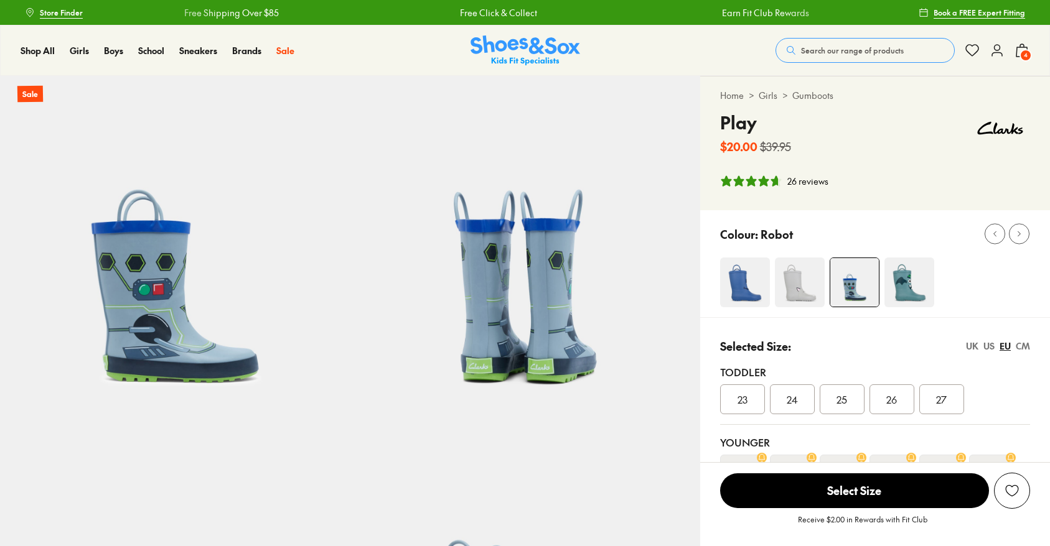
select select "*"
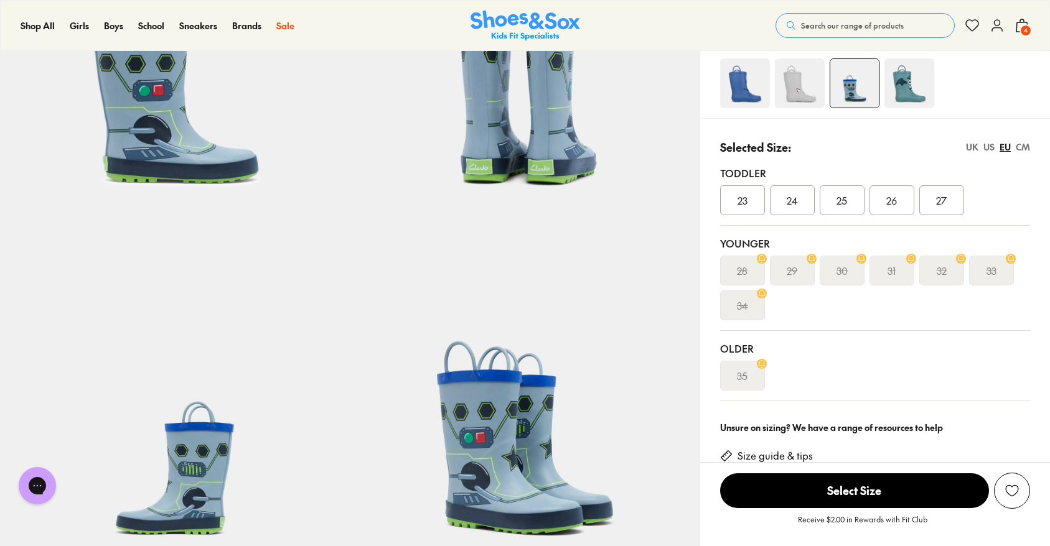
scroll to position [173, 0]
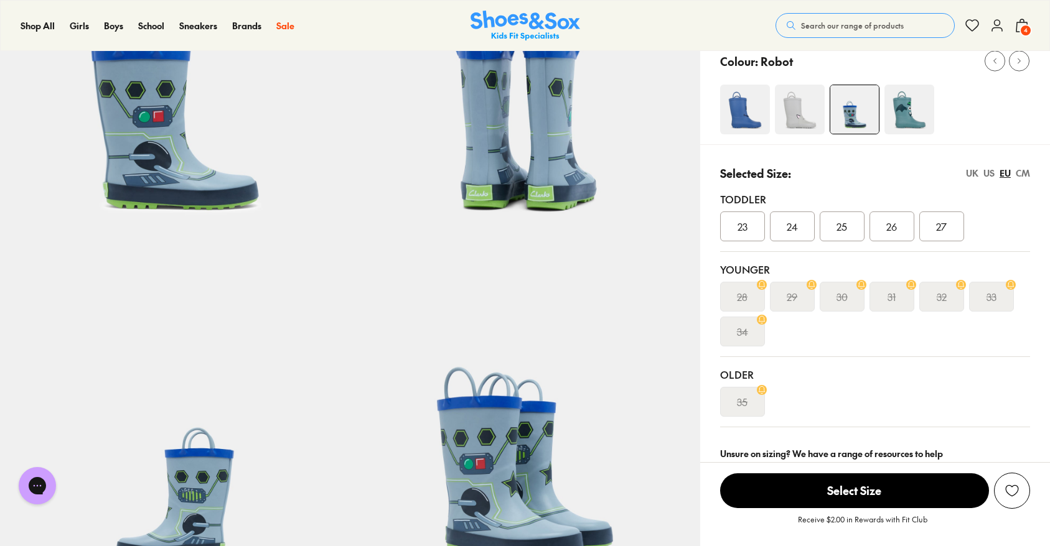
click at [975, 175] on div "UK" at bounding box center [972, 173] width 12 height 13
click at [948, 227] on div "09" at bounding box center [941, 227] width 45 height 30
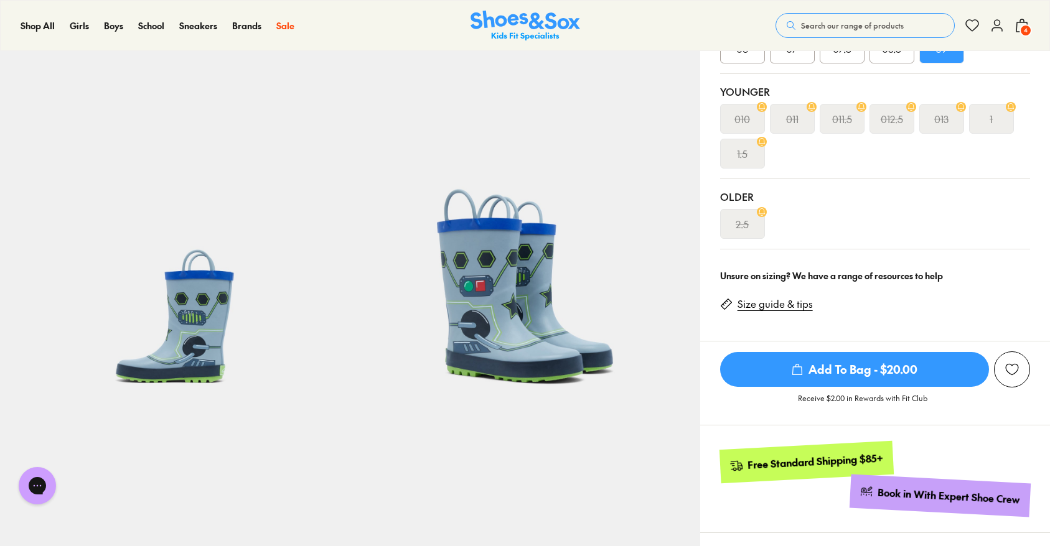
scroll to position [353, 0]
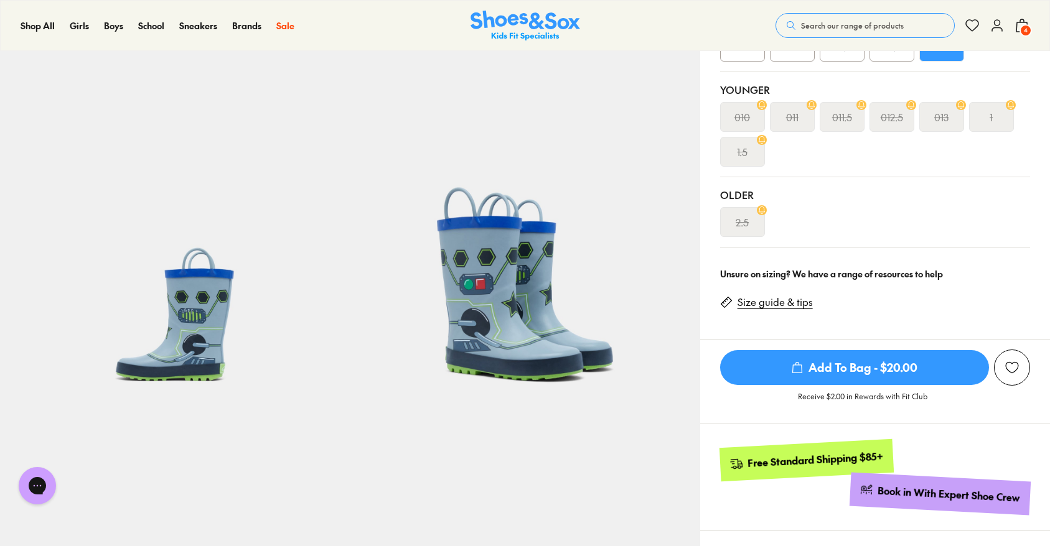
click at [847, 371] on span "Add To Bag - $20.00" at bounding box center [854, 367] width 269 height 35
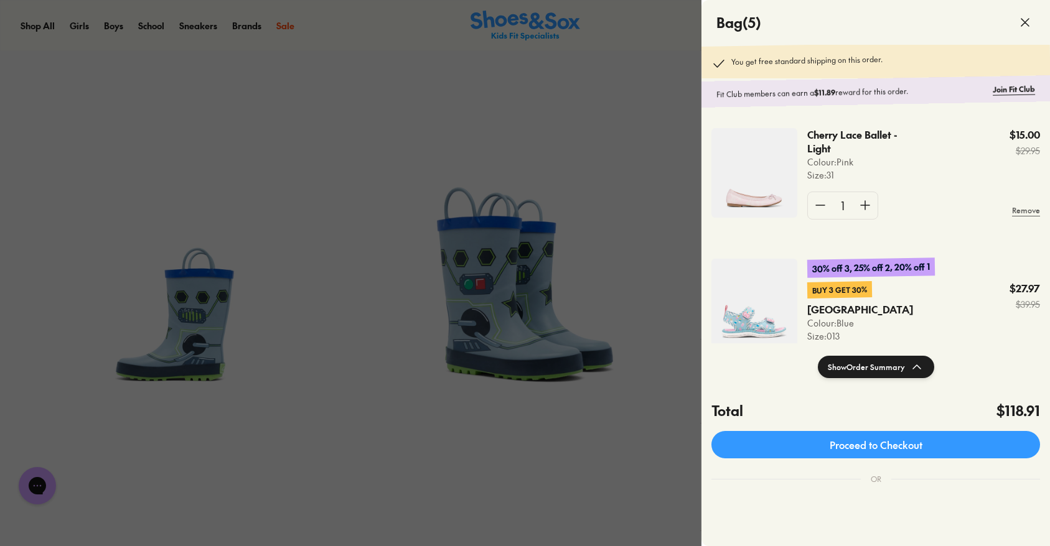
scroll to position [134, 0]
click at [834, 147] on p "Cherry Lace Ballet - Light" at bounding box center [853, 139] width 93 height 27
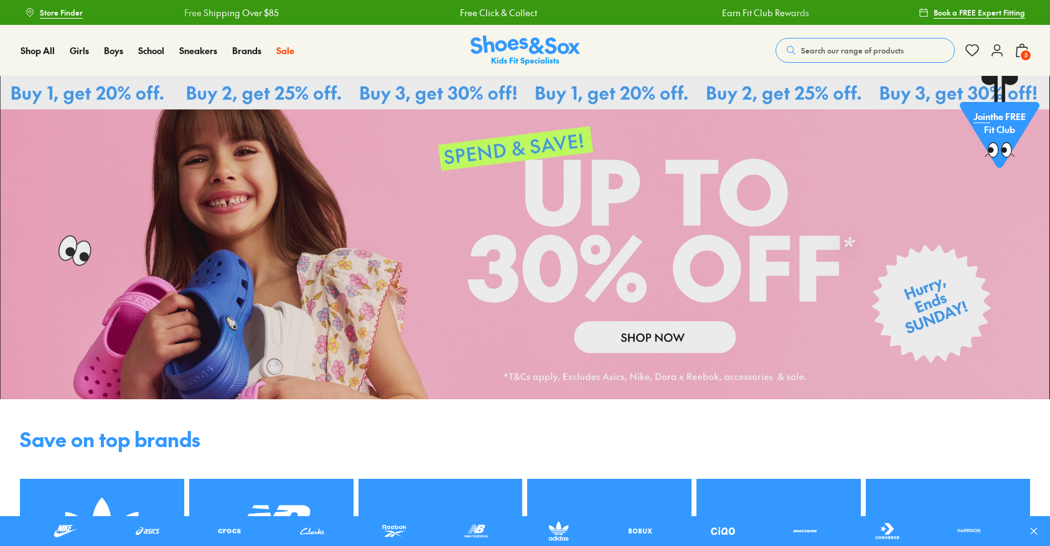
click at [997, 54] on icon at bounding box center [996, 50] width 15 height 15
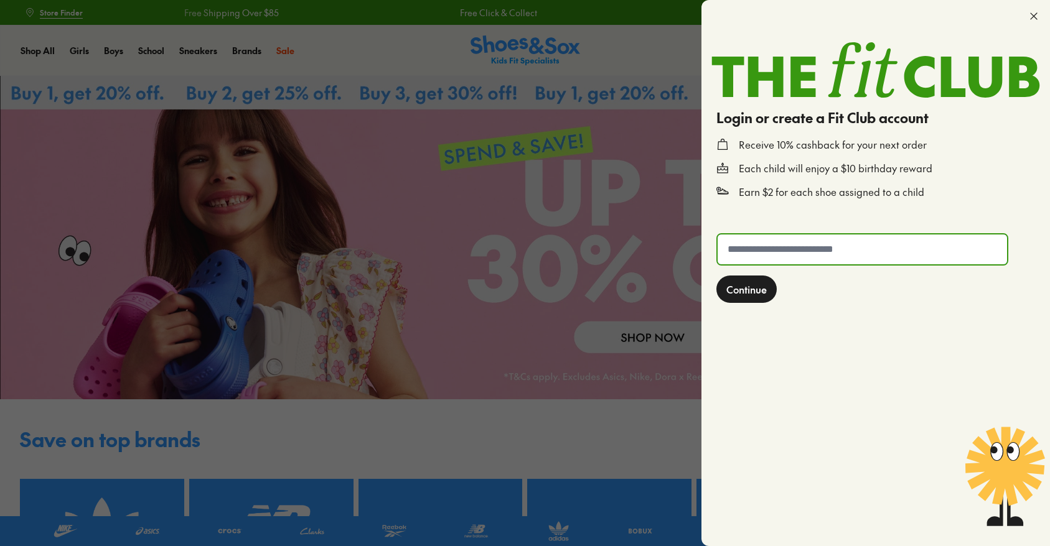
click at [842, 245] on input "text" at bounding box center [861, 250] width 289 height 30
type input "**********"
click at [752, 294] on span "Continue" at bounding box center [746, 289] width 40 height 15
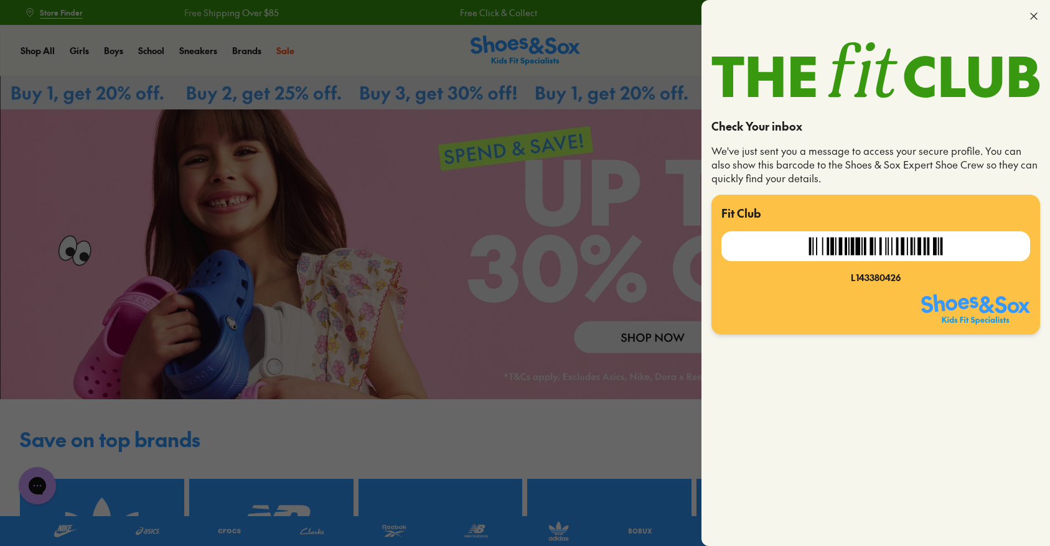
click at [1036, 18] on icon at bounding box center [1033, 16] width 12 height 12
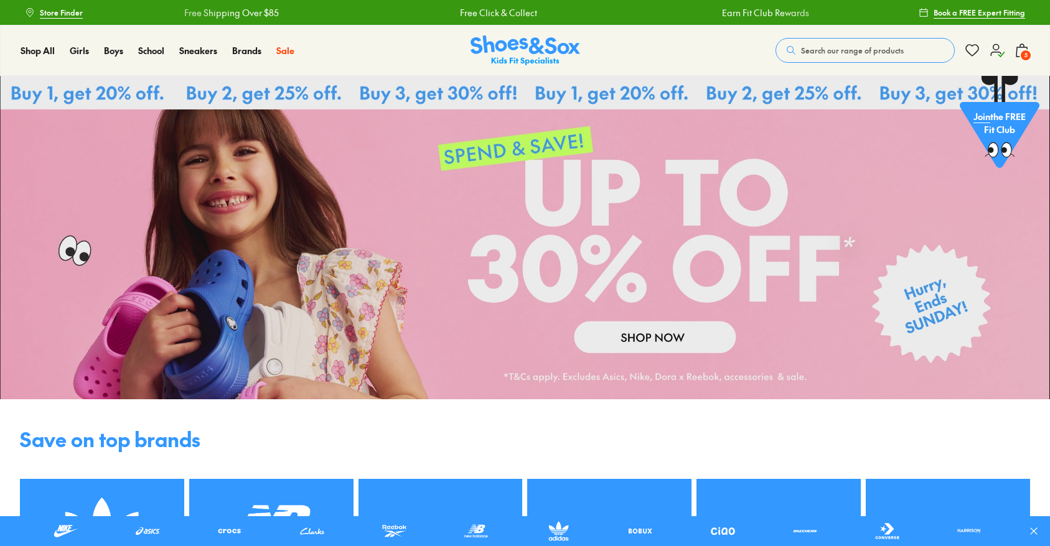
click at [1024, 54] on span "5" at bounding box center [1025, 55] width 12 height 12
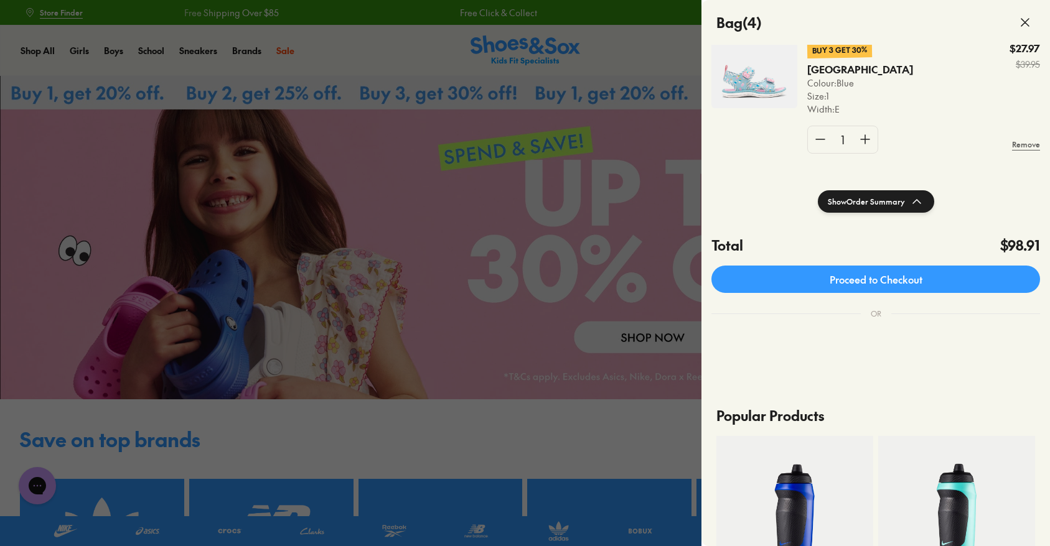
scroll to position [175, 0]
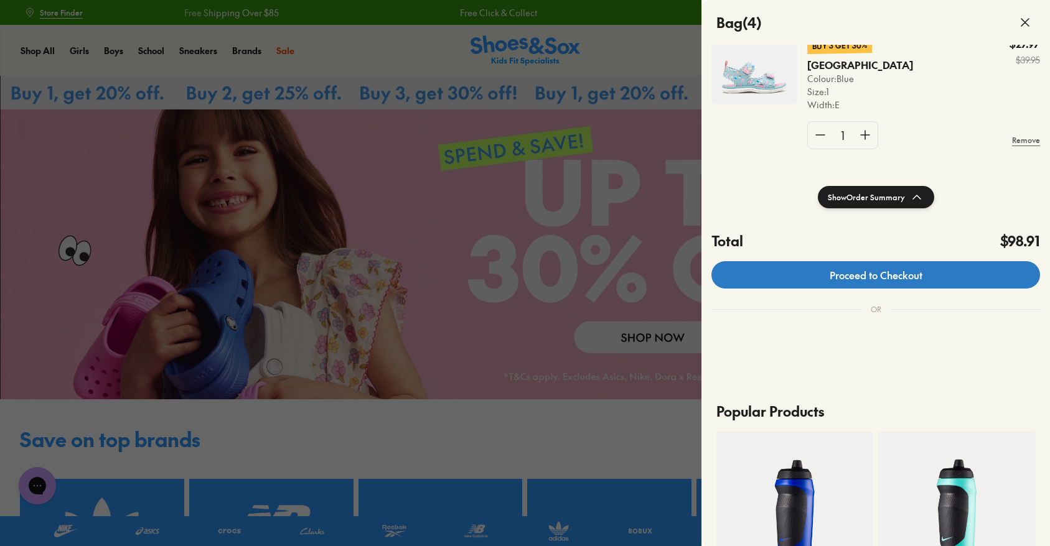
click at [895, 271] on link "Proceed to Checkout" at bounding box center [875, 274] width 328 height 27
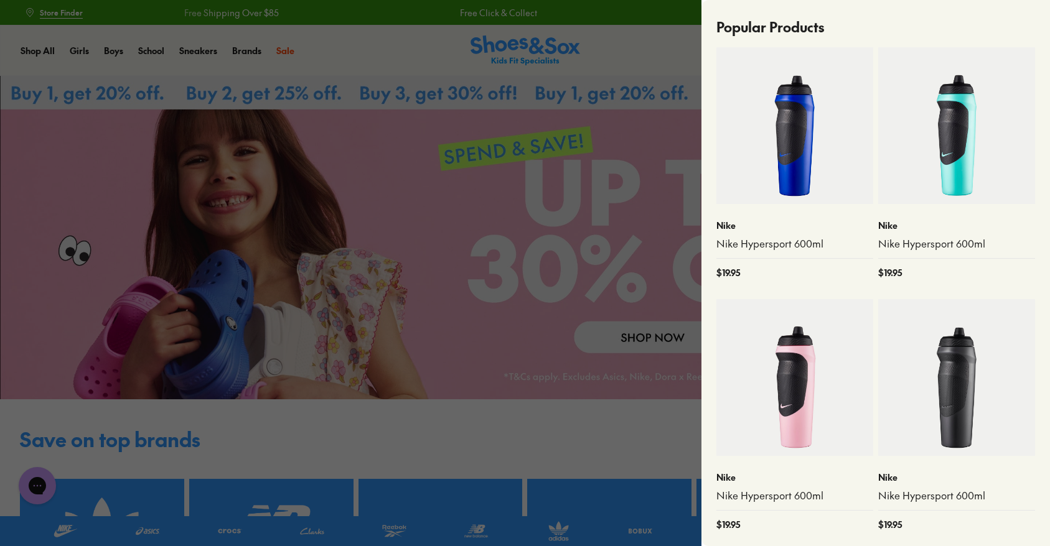
scroll to position [305, 0]
